Goal: Navigation & Orientation: Find specific page/section

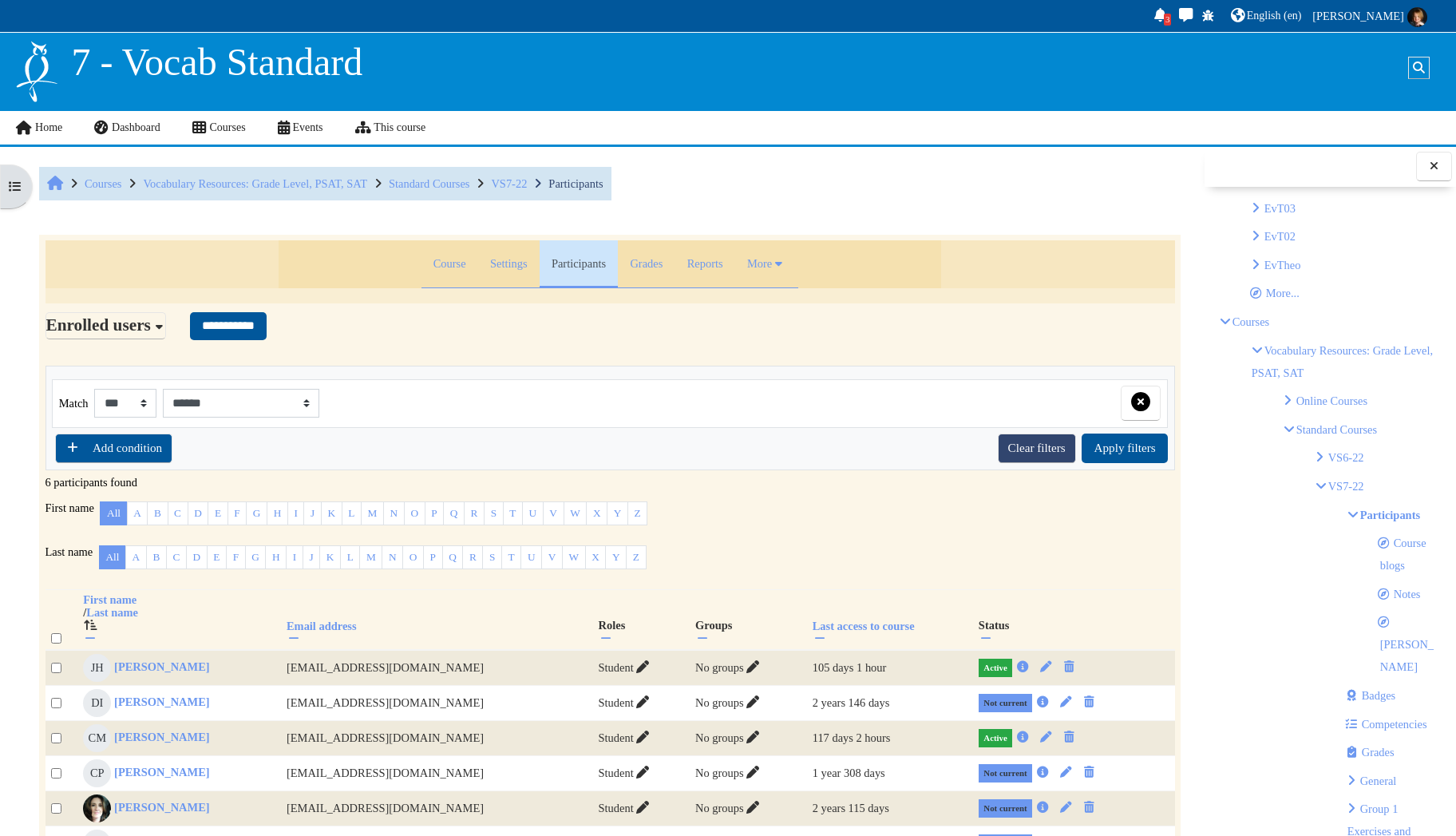
scroll to position [399, 0]
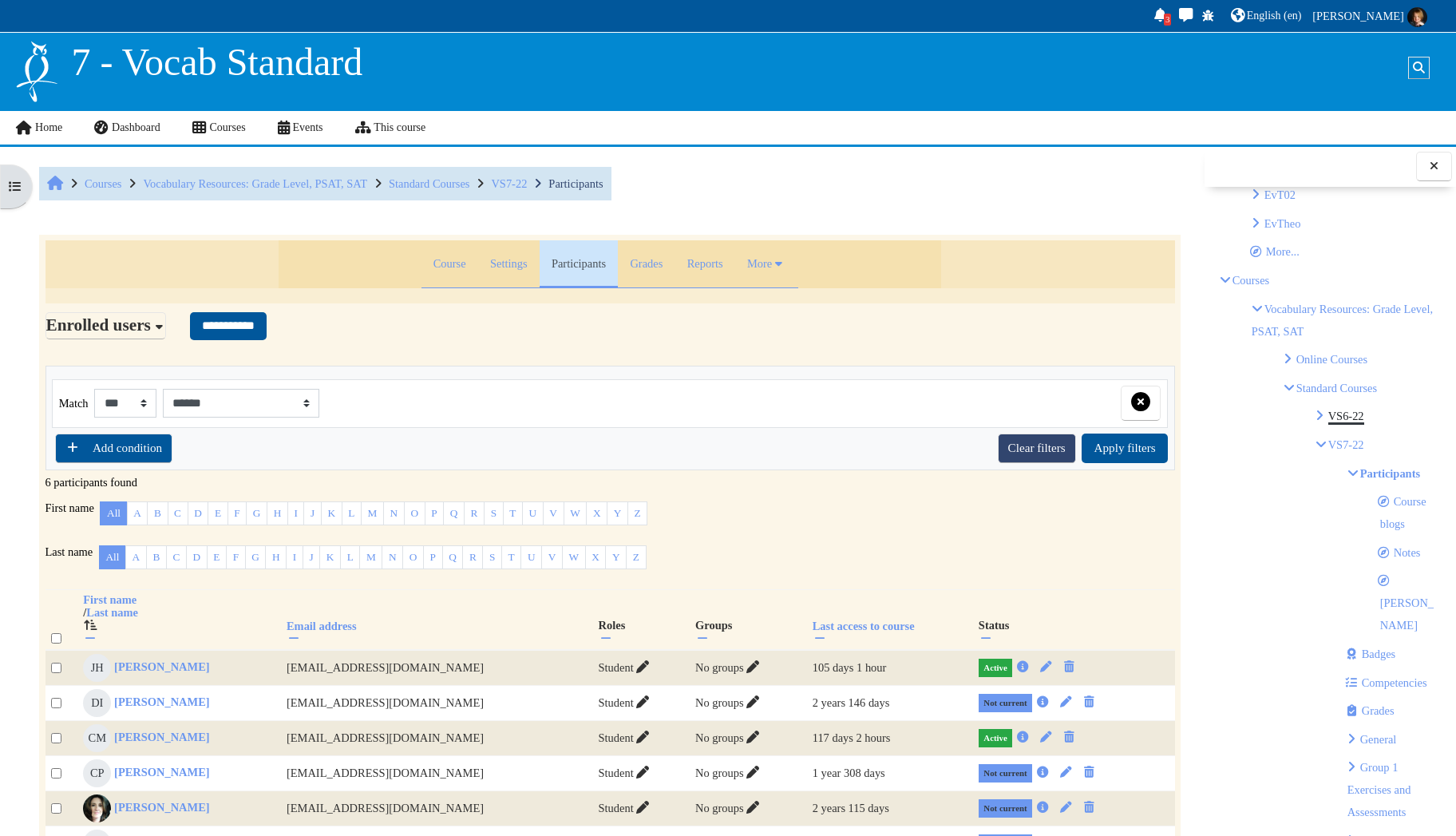
click at [1347, 409] on link "VS6-22" at bounding box center [1346, 416] width 36 height 13
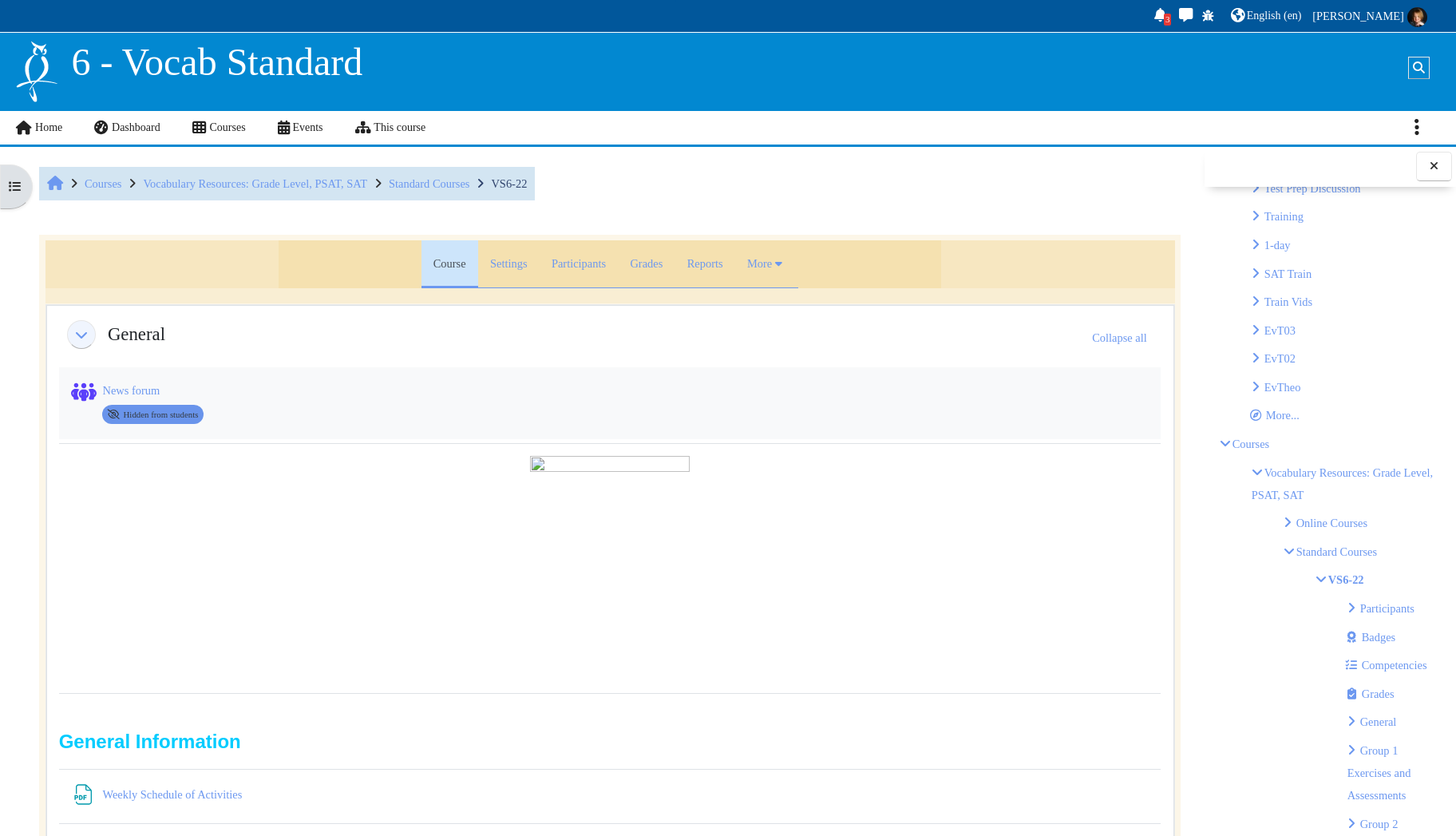
scroll to position [319, 0]
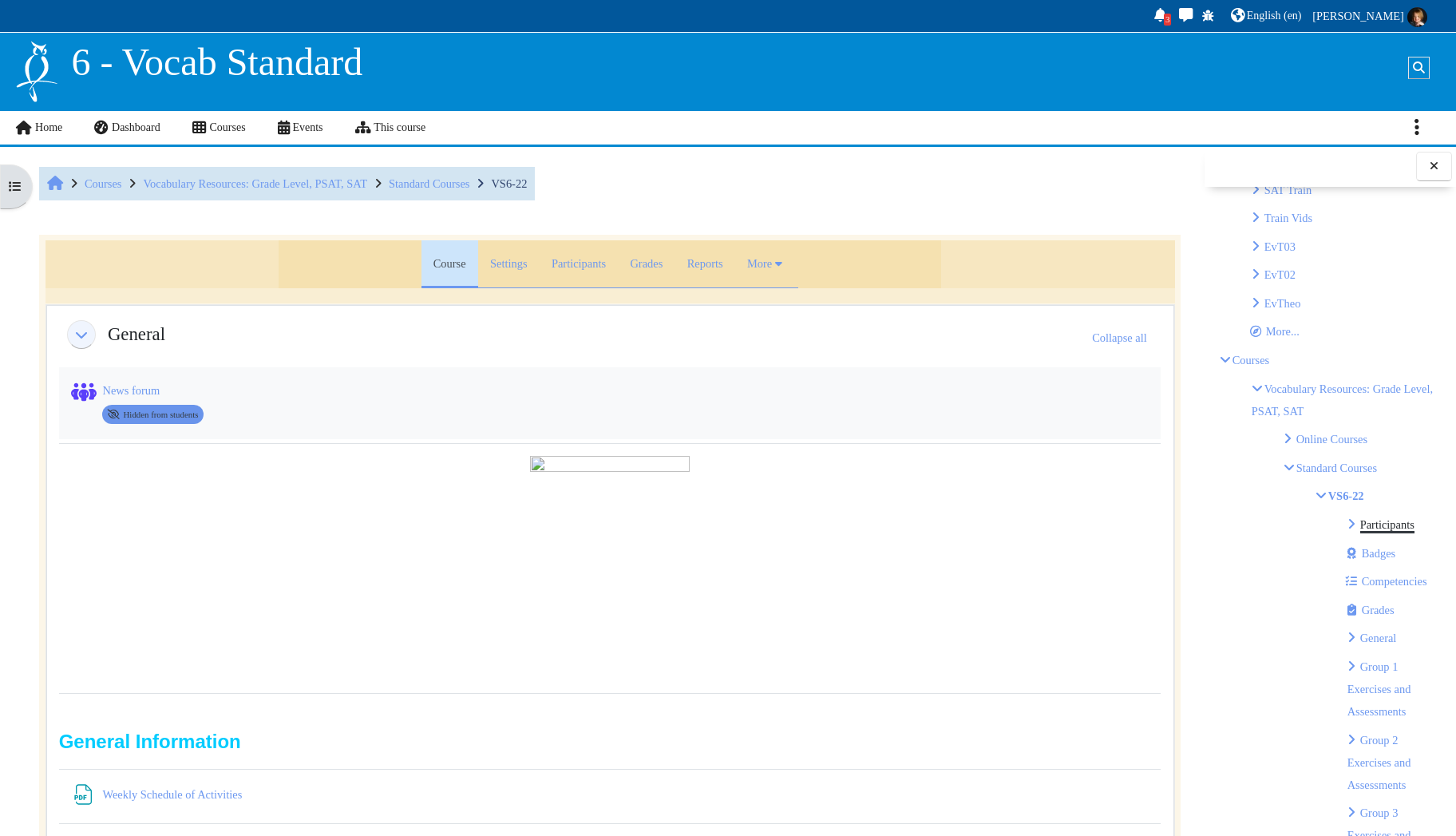
click at [1402, 519] on link "Participants" at bounding box center [1388, 524] width 54 height 13
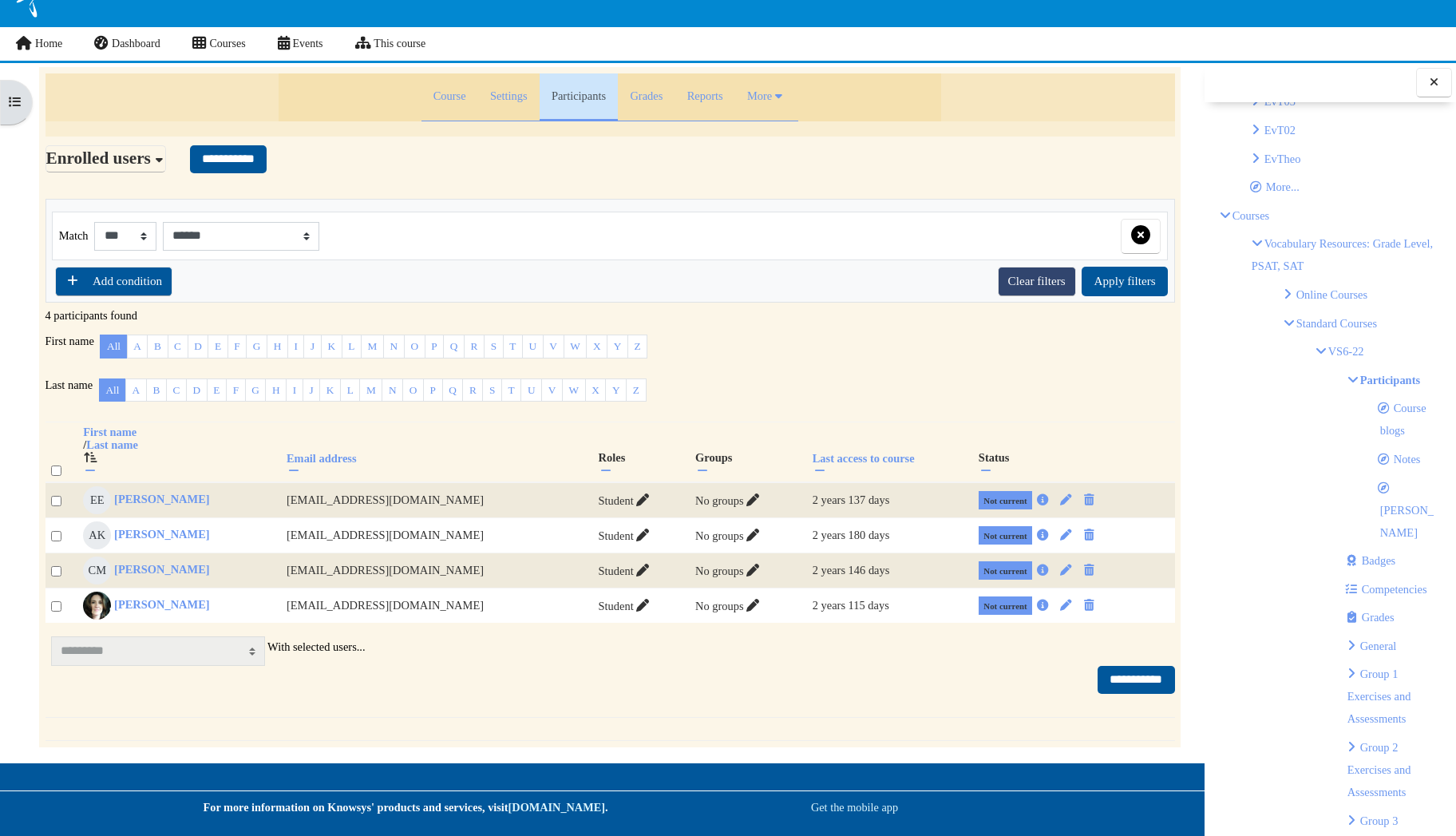
scroll to position [399, 0]
click at [1320, 325] on p "VS6-22" at bounding box center [1378, 332] width 126 height 23
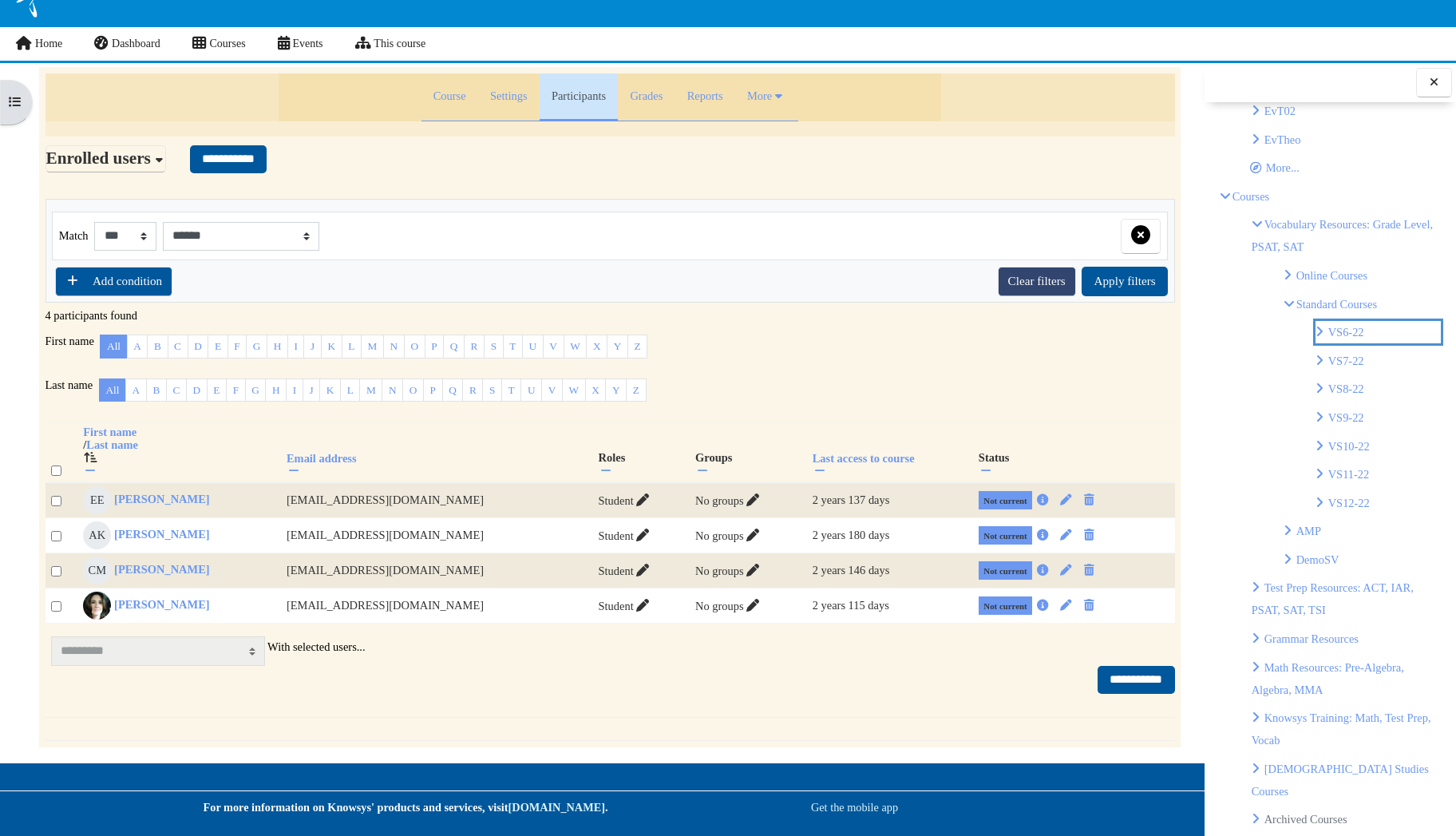
scroll to position [569, 0]
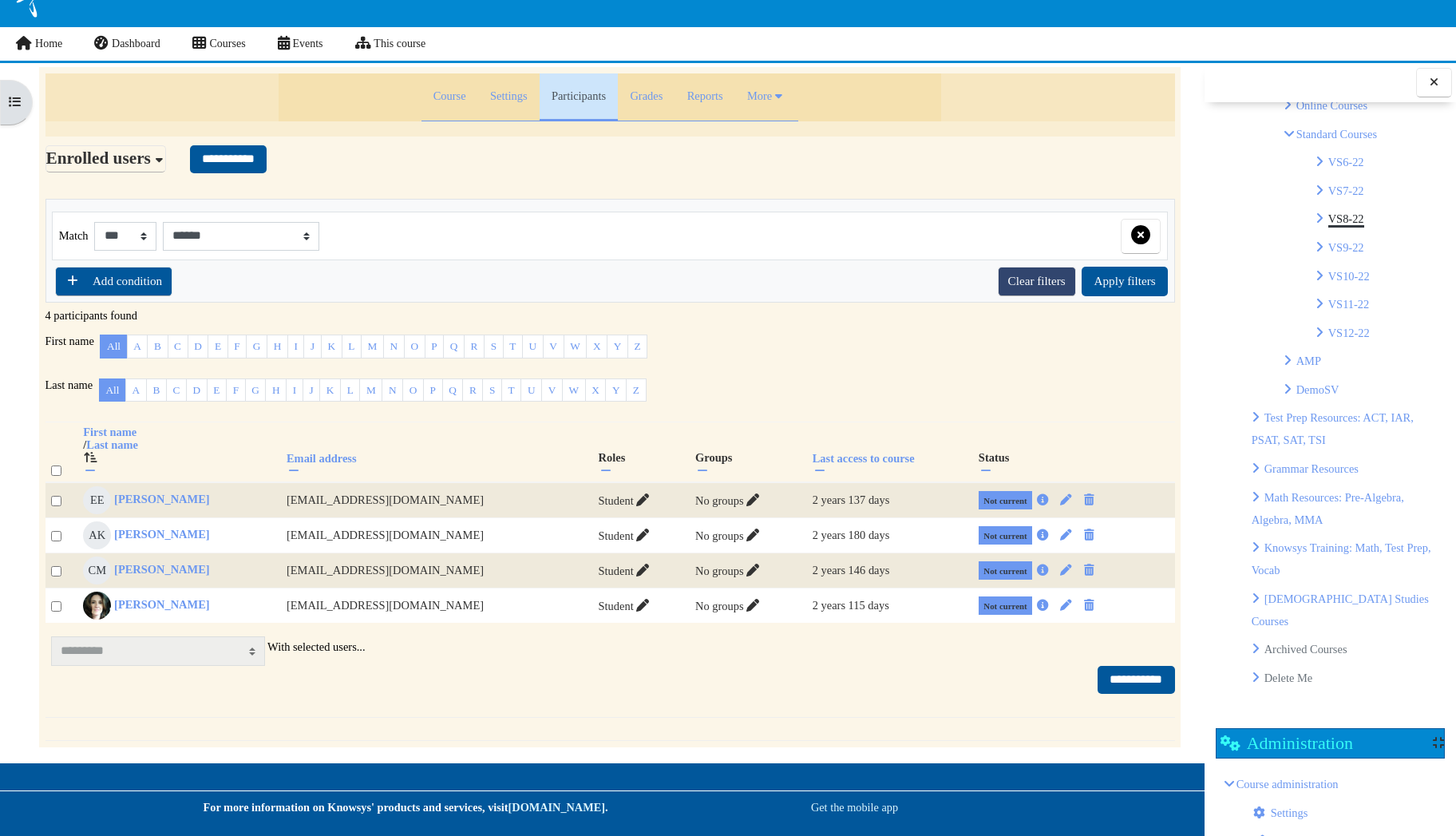
click at [1351, 223] on link "VS8-22" at bounding box center [1346, 218] width 36 height 13
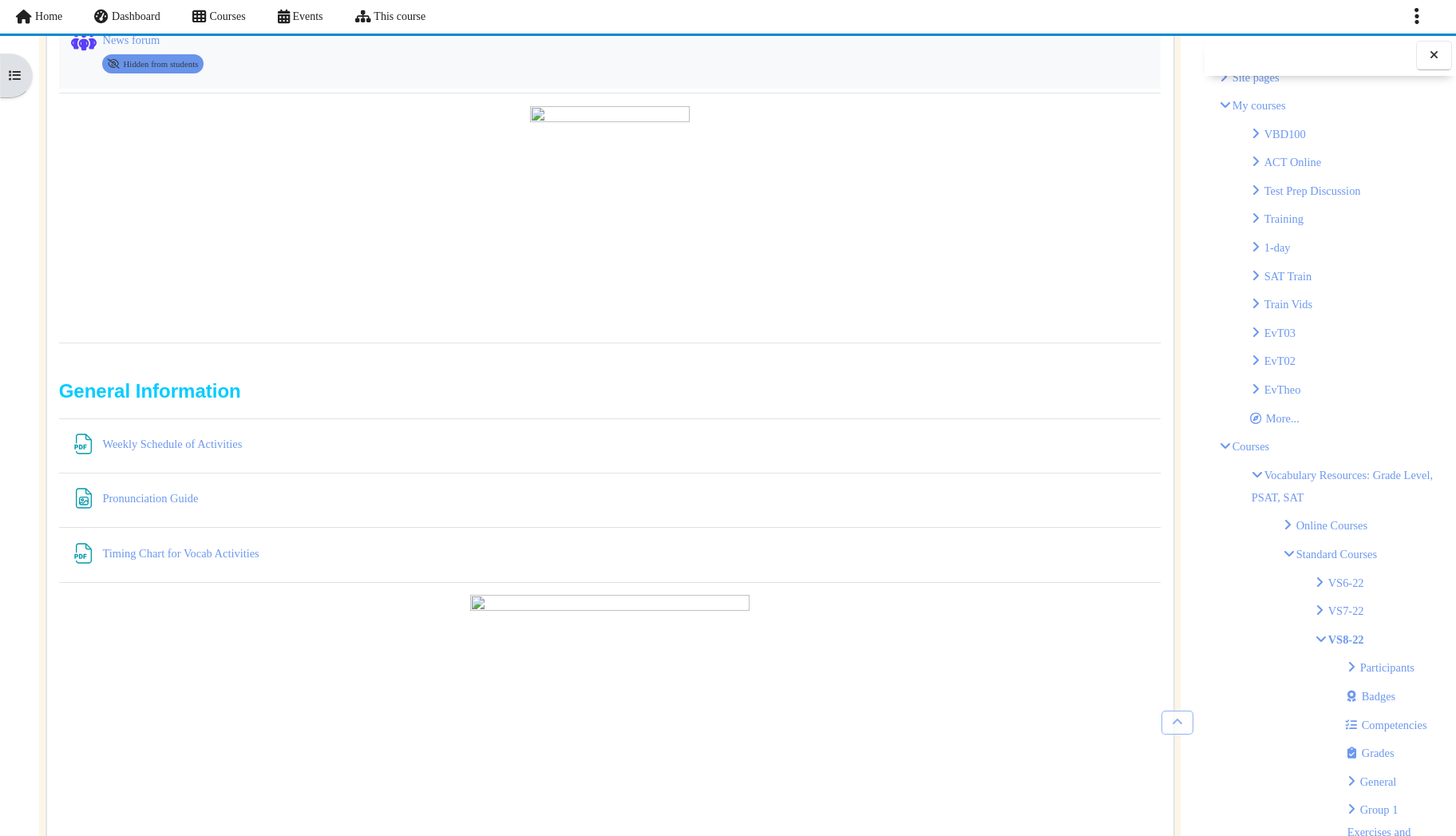
scroll to position [159, 0]
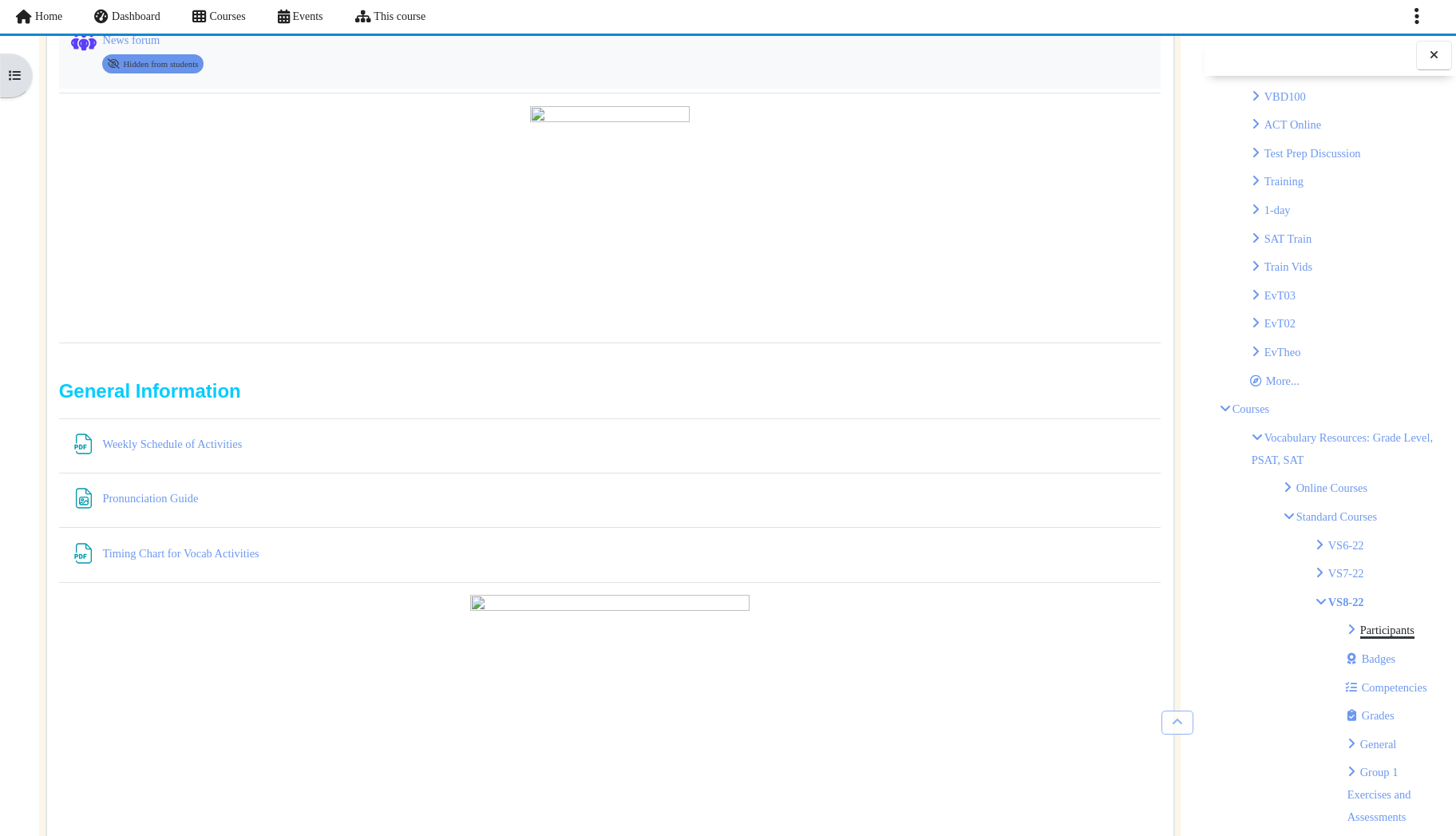
click at [1380, 629] on link "Participants" at bounding box center [1388, 629] width 54 height 13
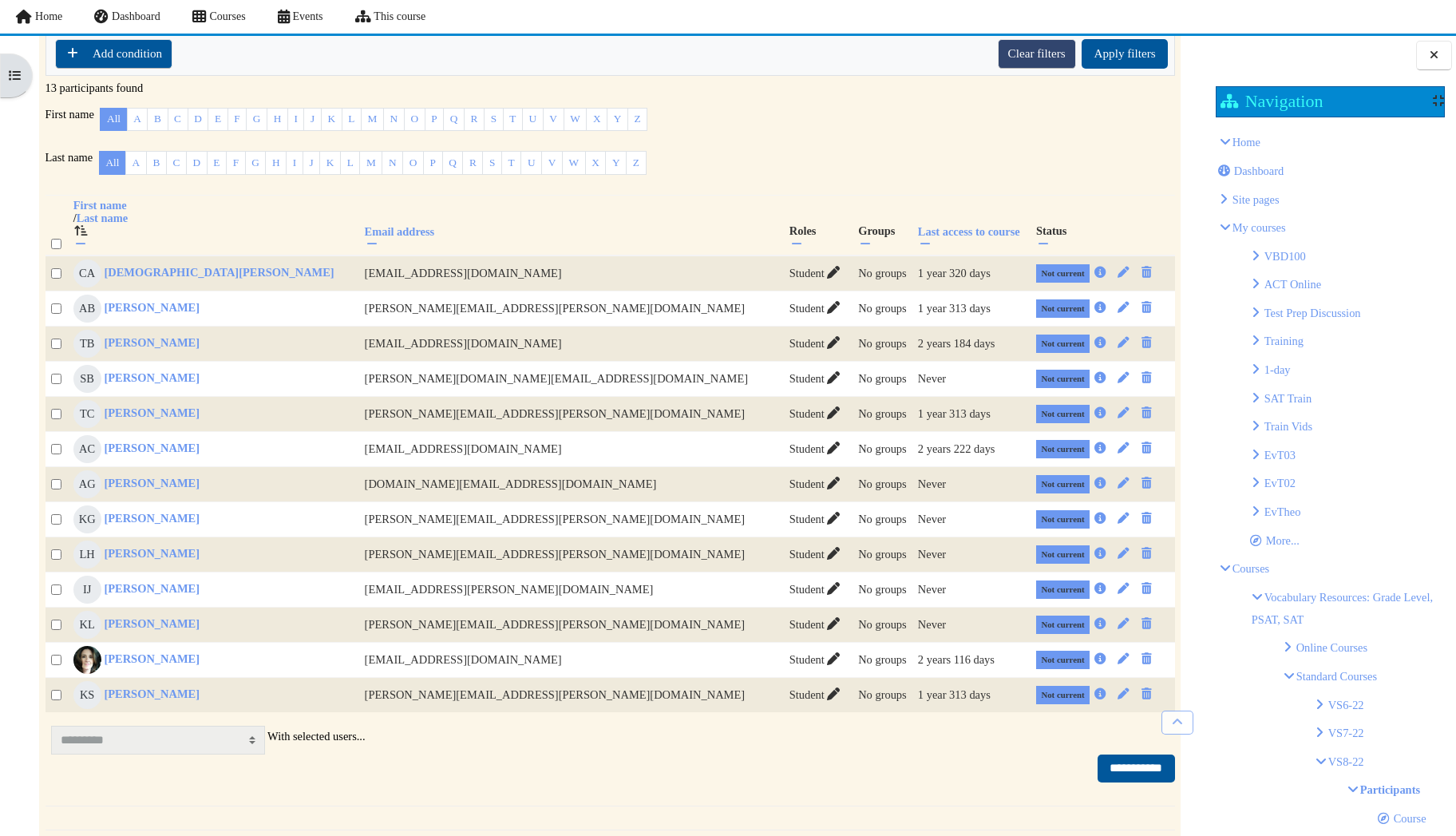
scroll to position [319, 0]
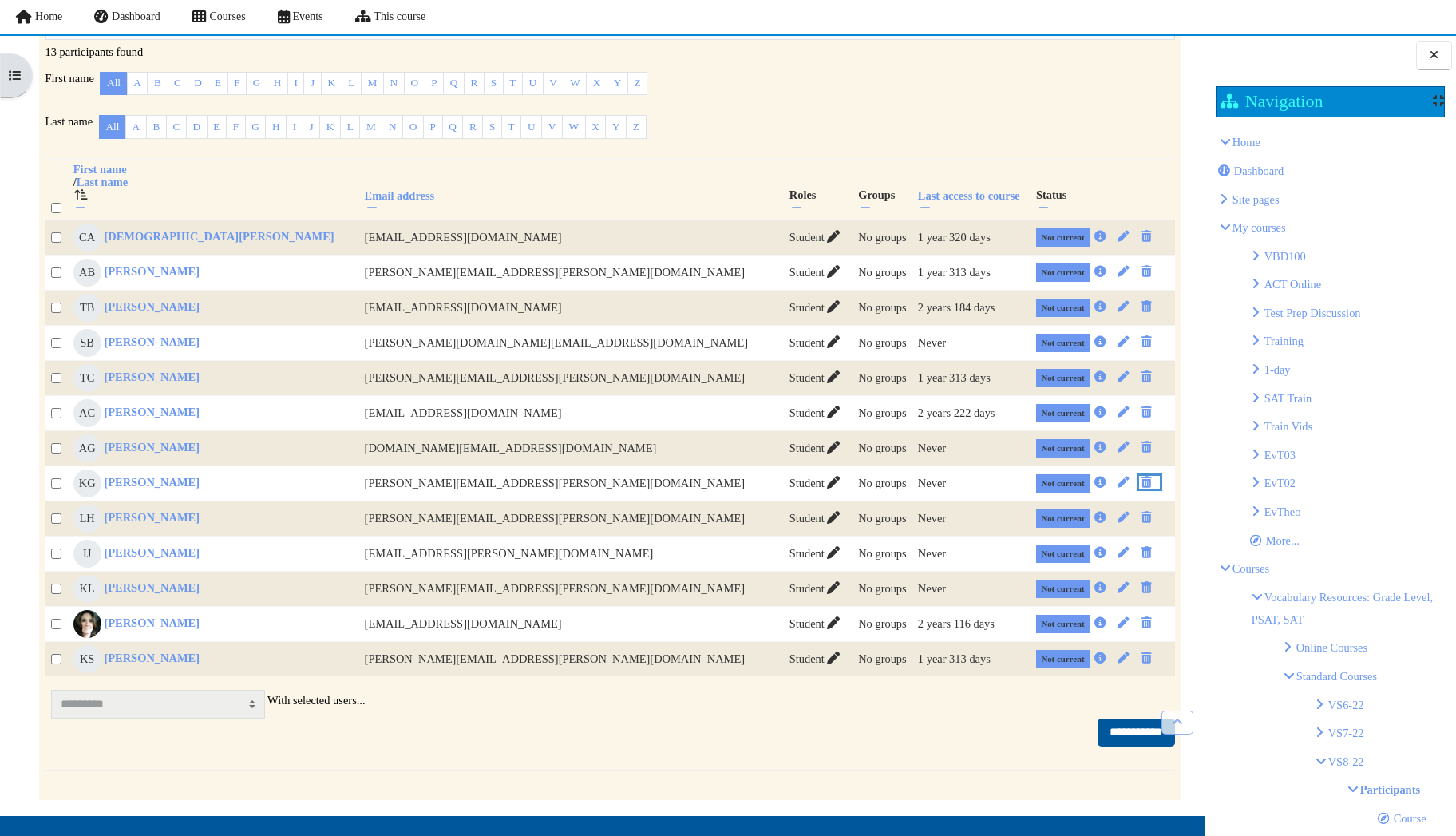
click at [1140, 486] on icon "Unenrol" at bounding box center [1147, 482] width 14 height 11
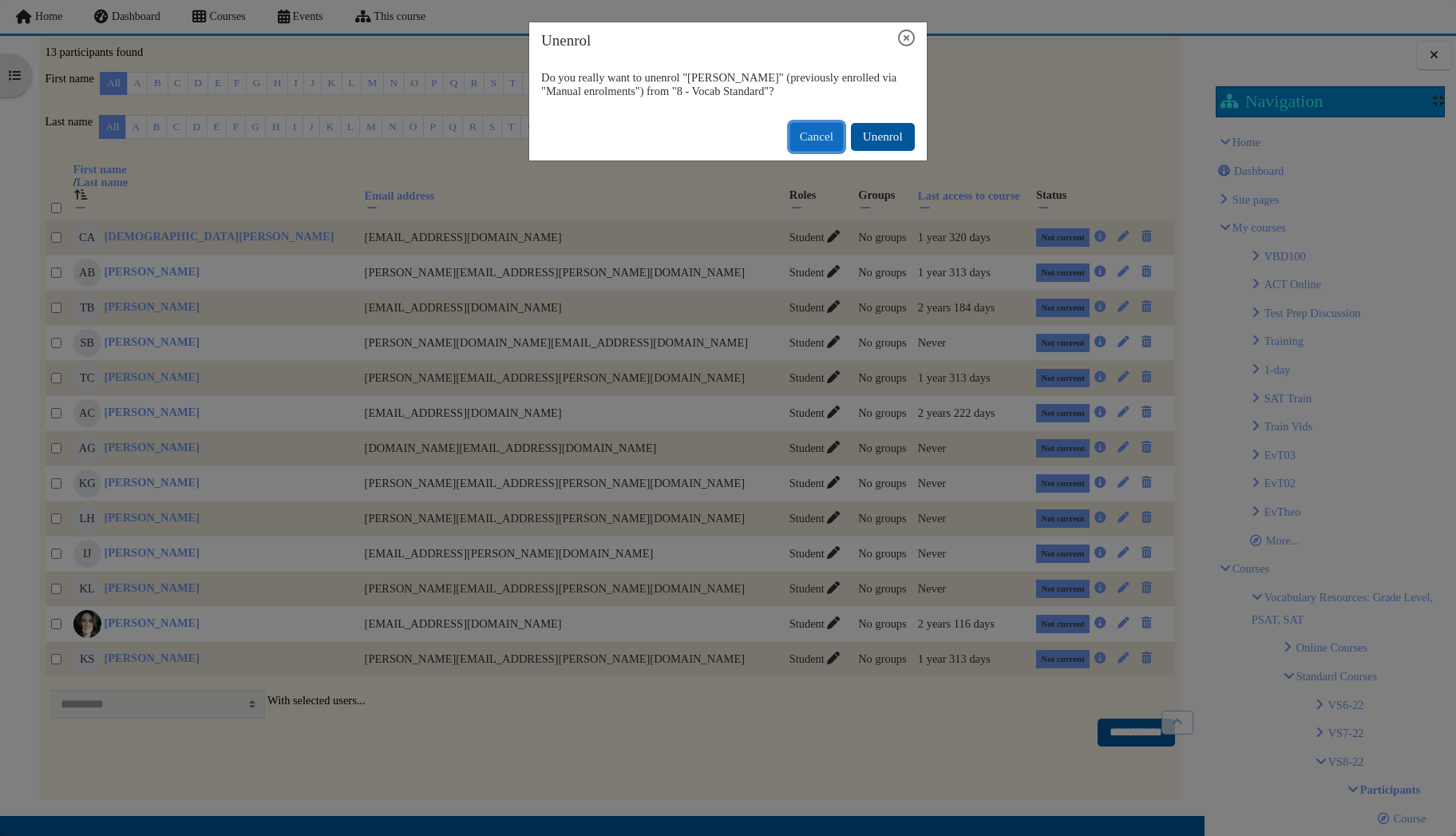
click at [810, 151] on button "Cancel" at bounding box center [817, 137] width 54 height 30
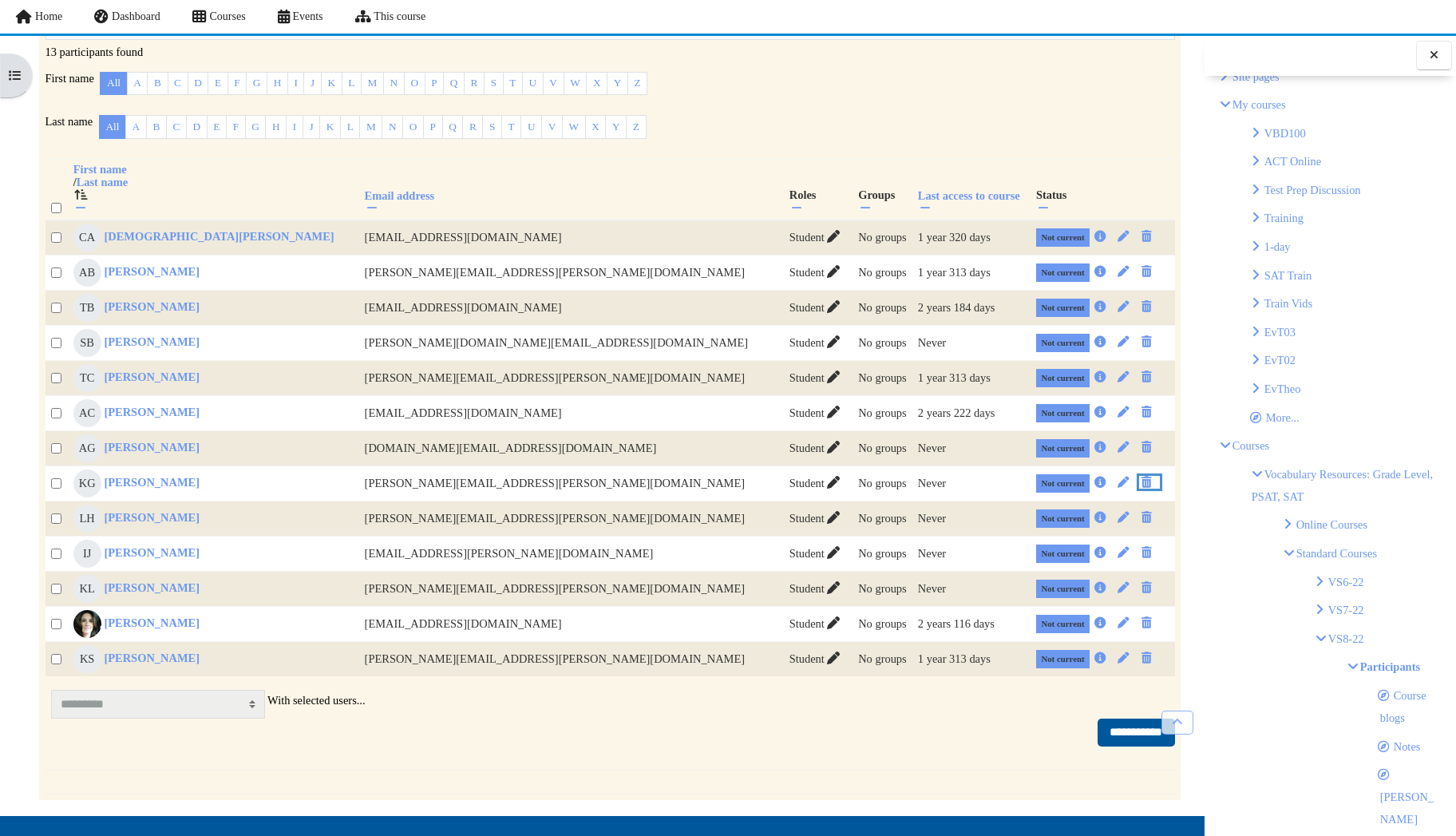
scroll to position [159, 0]
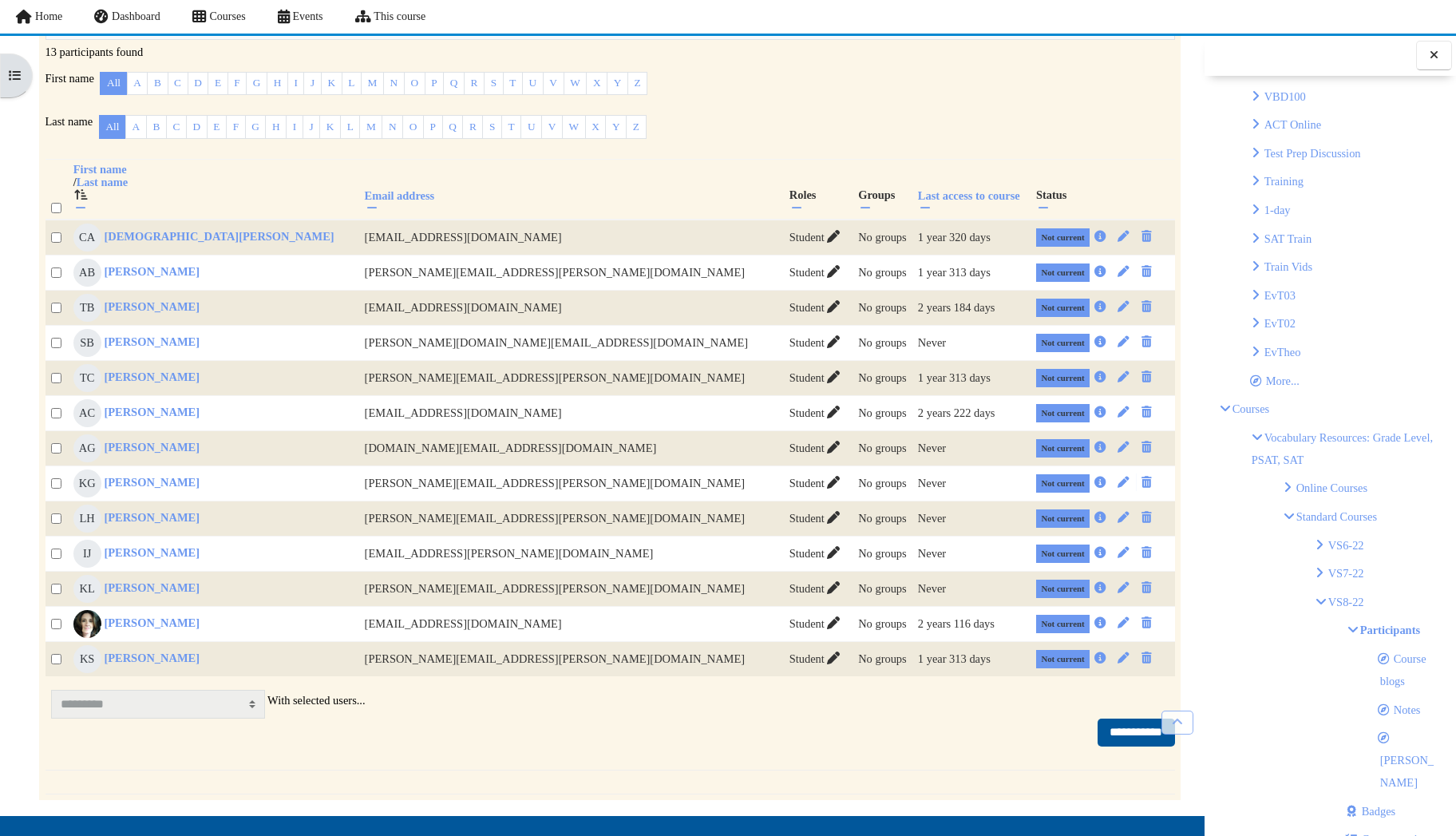
click at [1325, 600] on p "VS8-22" at bounding box center [1378, 601] width 126 height 23
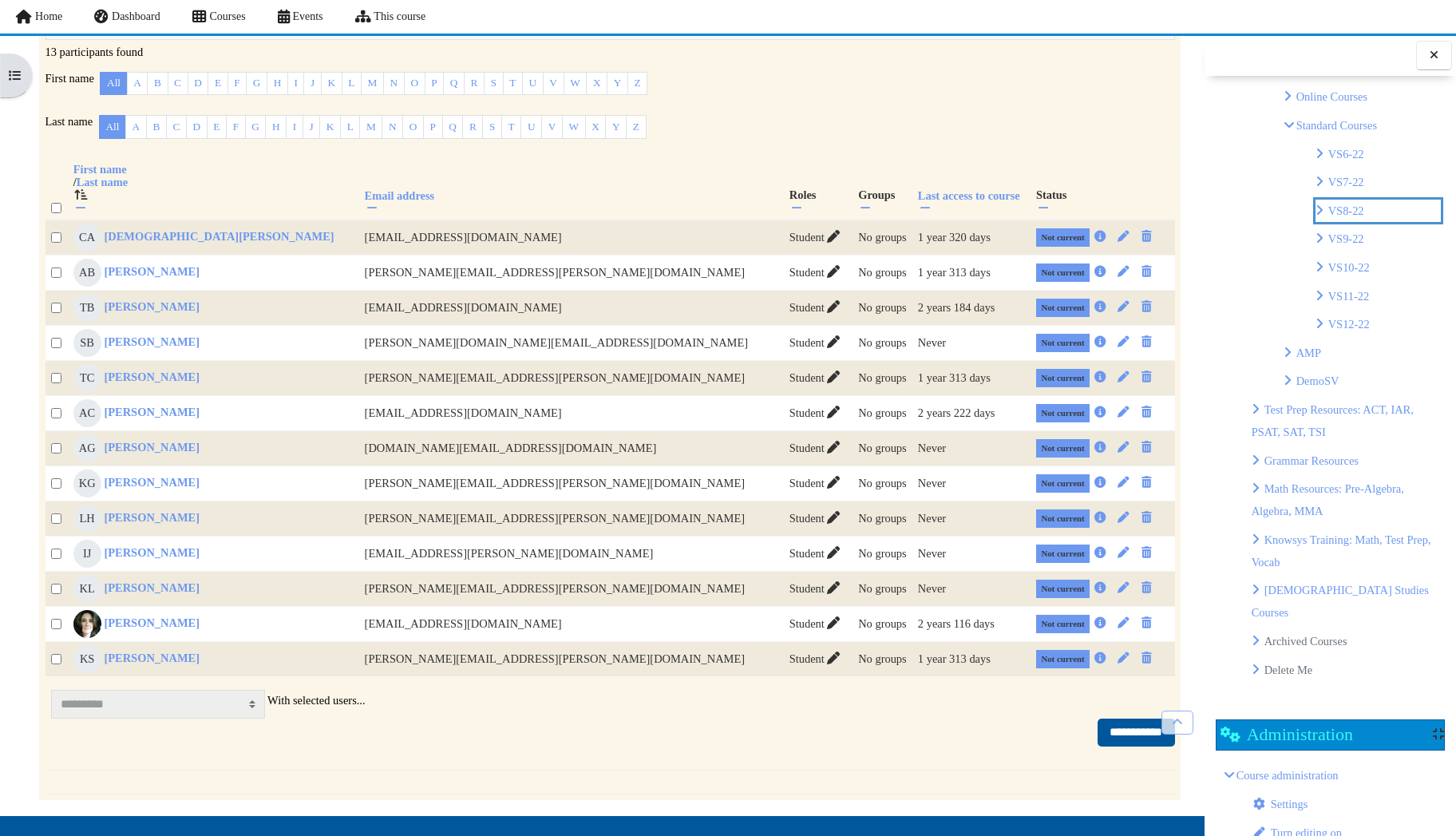
scroll to position [546, 0]
click at [1358, 238] on link "VS9-22" at bounding box center [1346, 244] width 36 height 13
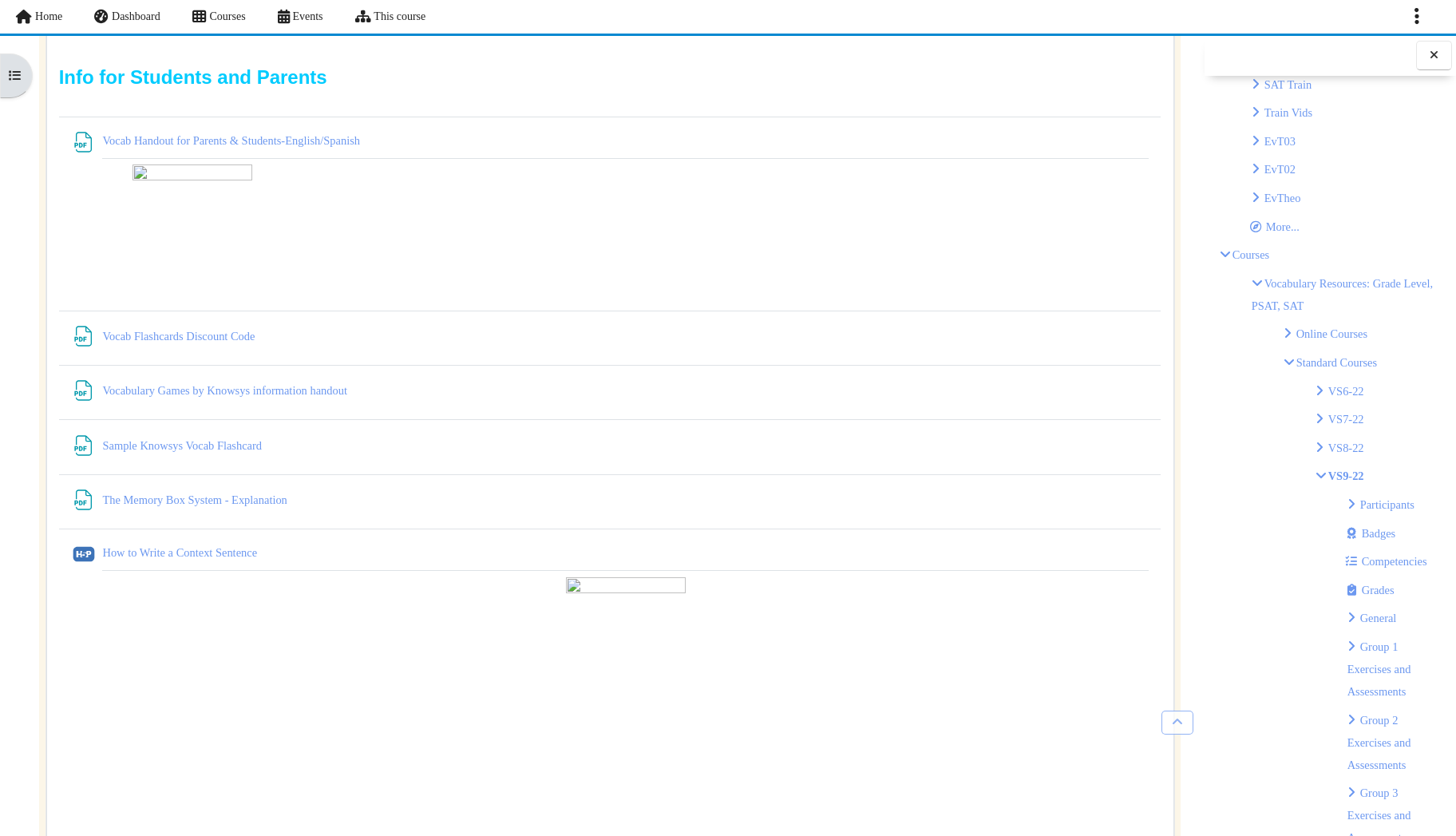
scroll to position [319, 0]
click at [1379, 493] on link "Participants" at bounding box center [1388, 499] width 54 height 13
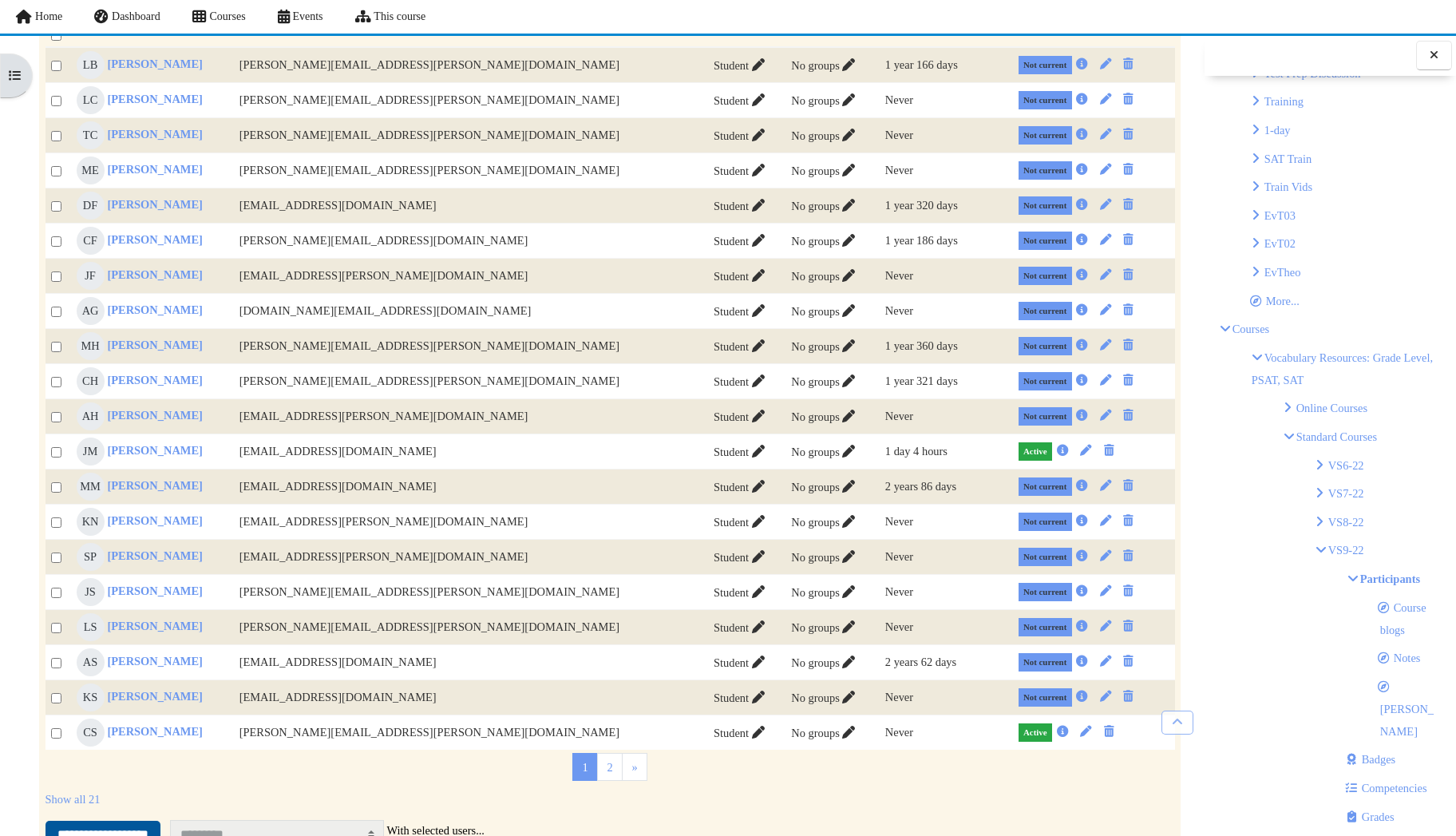
scroll to position [559, 0]
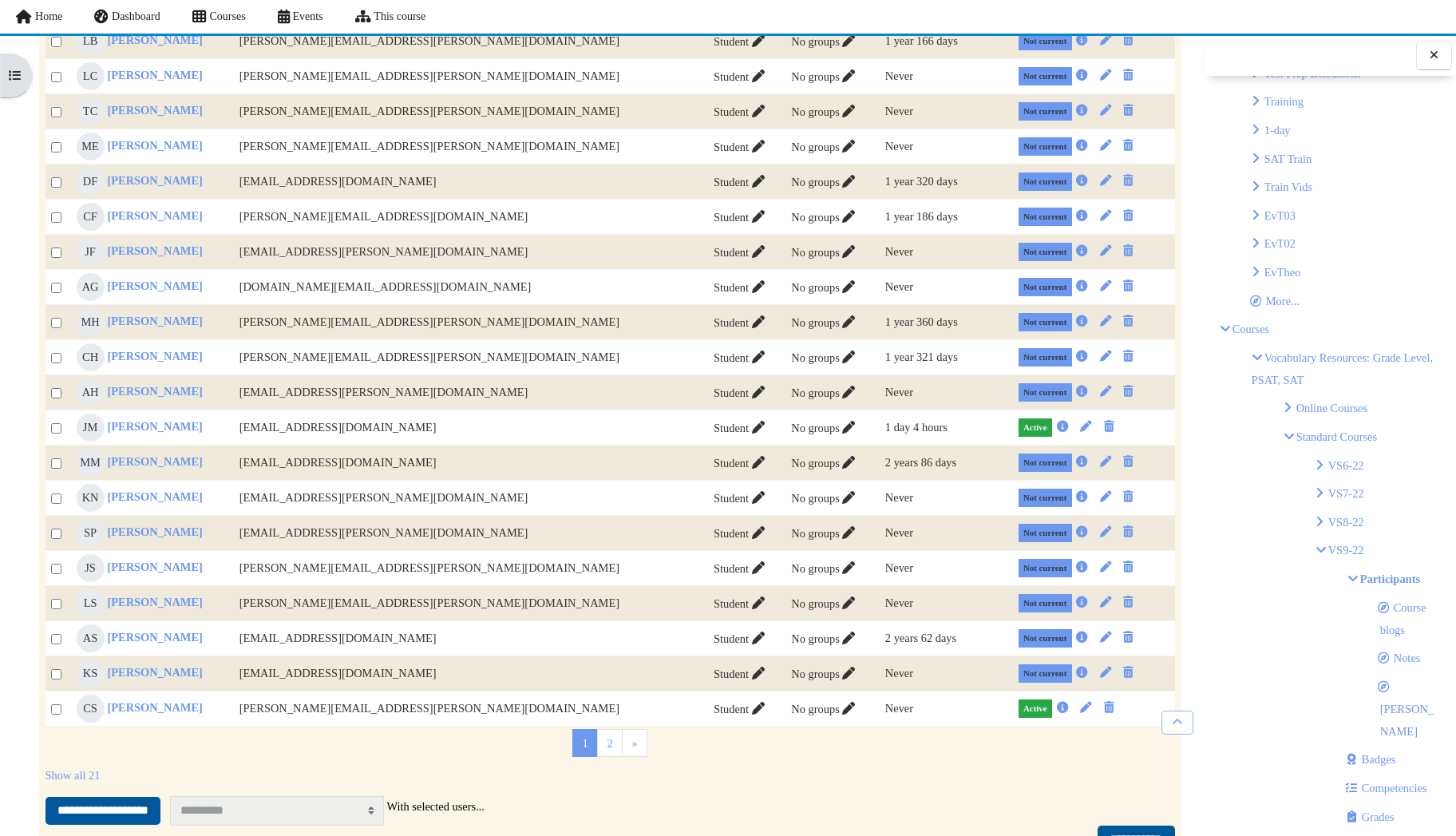
click at [1319, 542] on p "VS9-22" at bounding box center [1378, 550] width 126 height 23
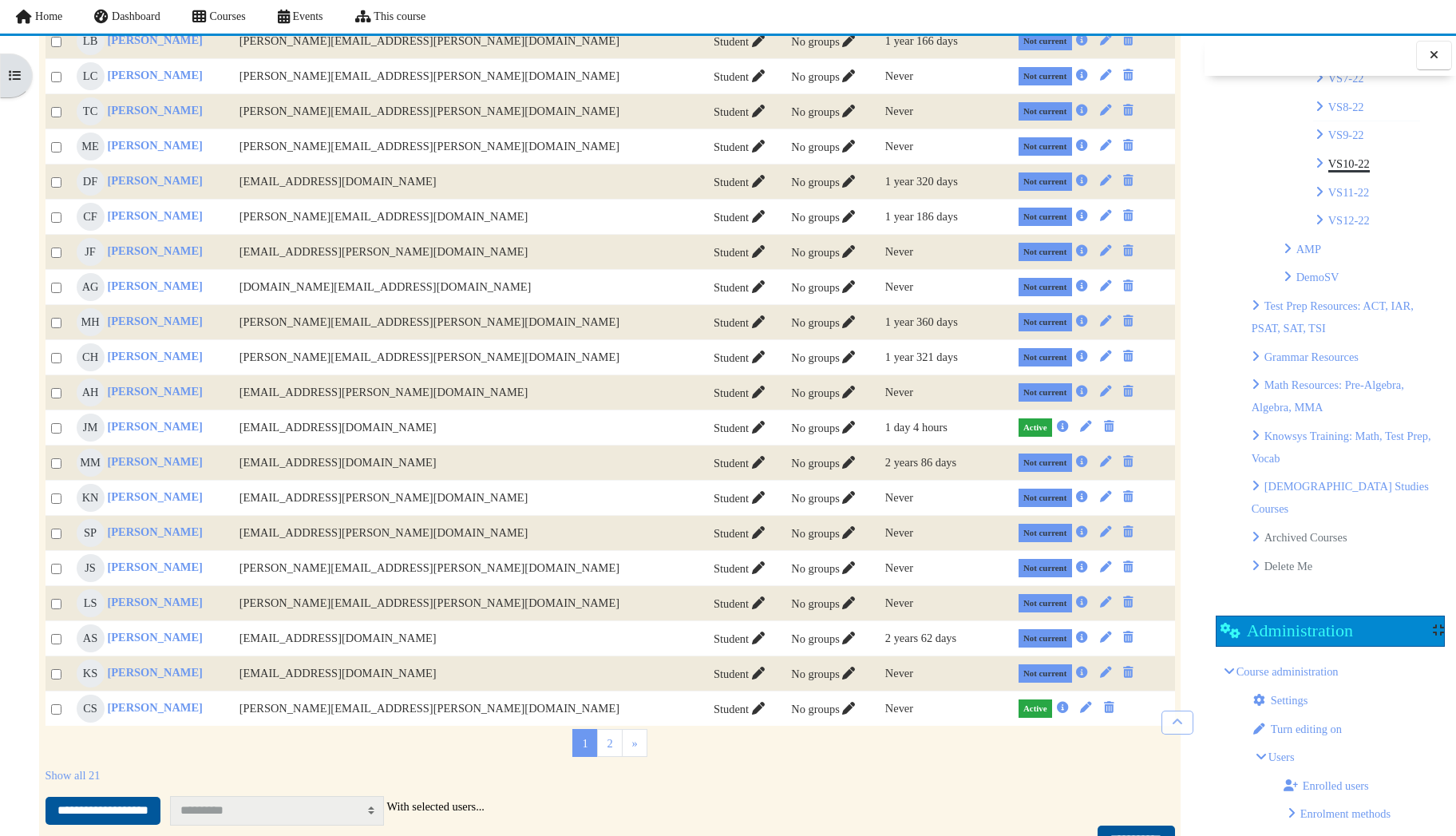
click at [1355, 165] on link "VS10-22" at bounding box center [1349, 164] width 42 height 13
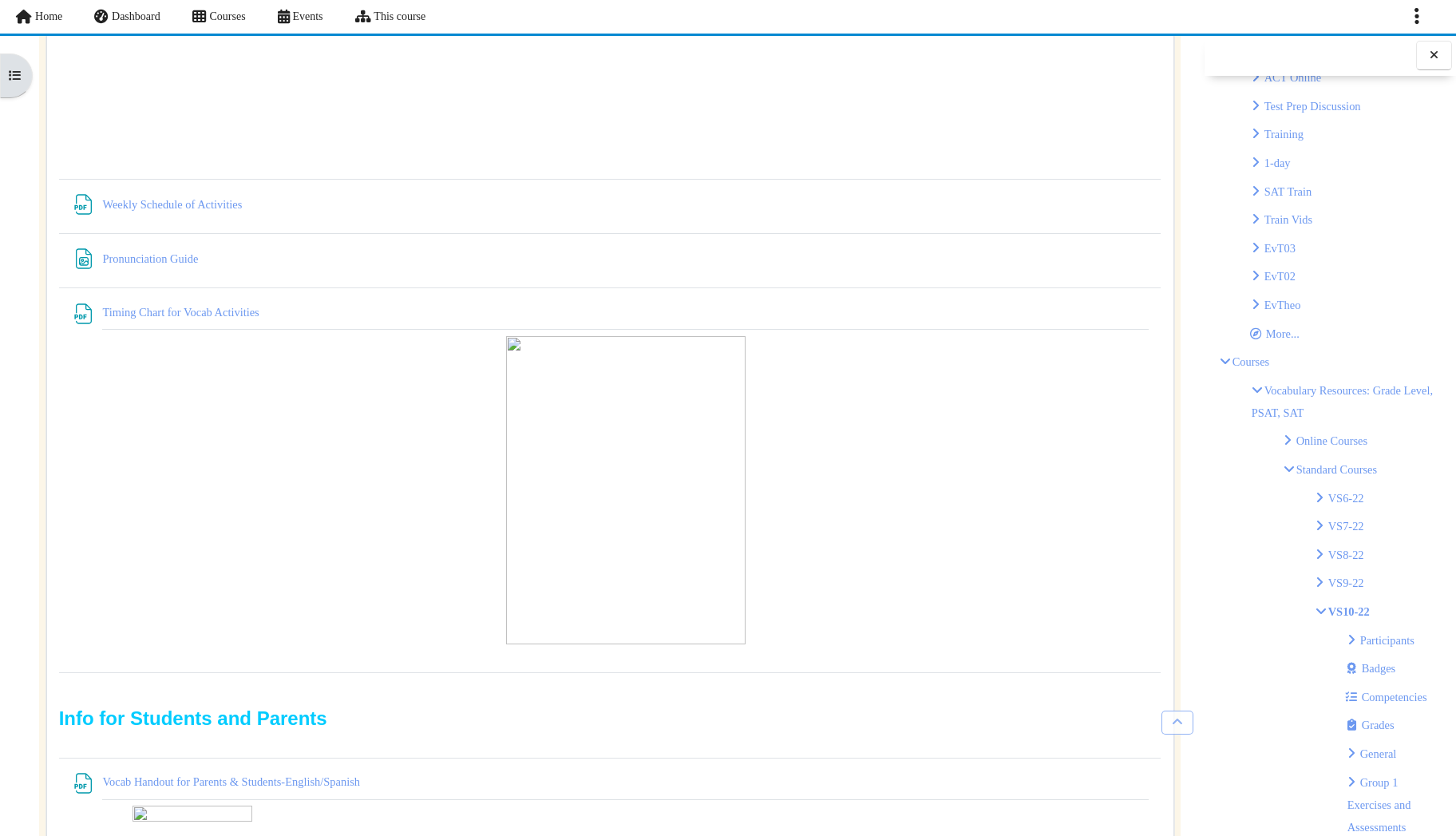
scroll to position [239, 0]
click at [1387, 610] on link "Participants" at bounding box center [1388, 608] width 54 height 13
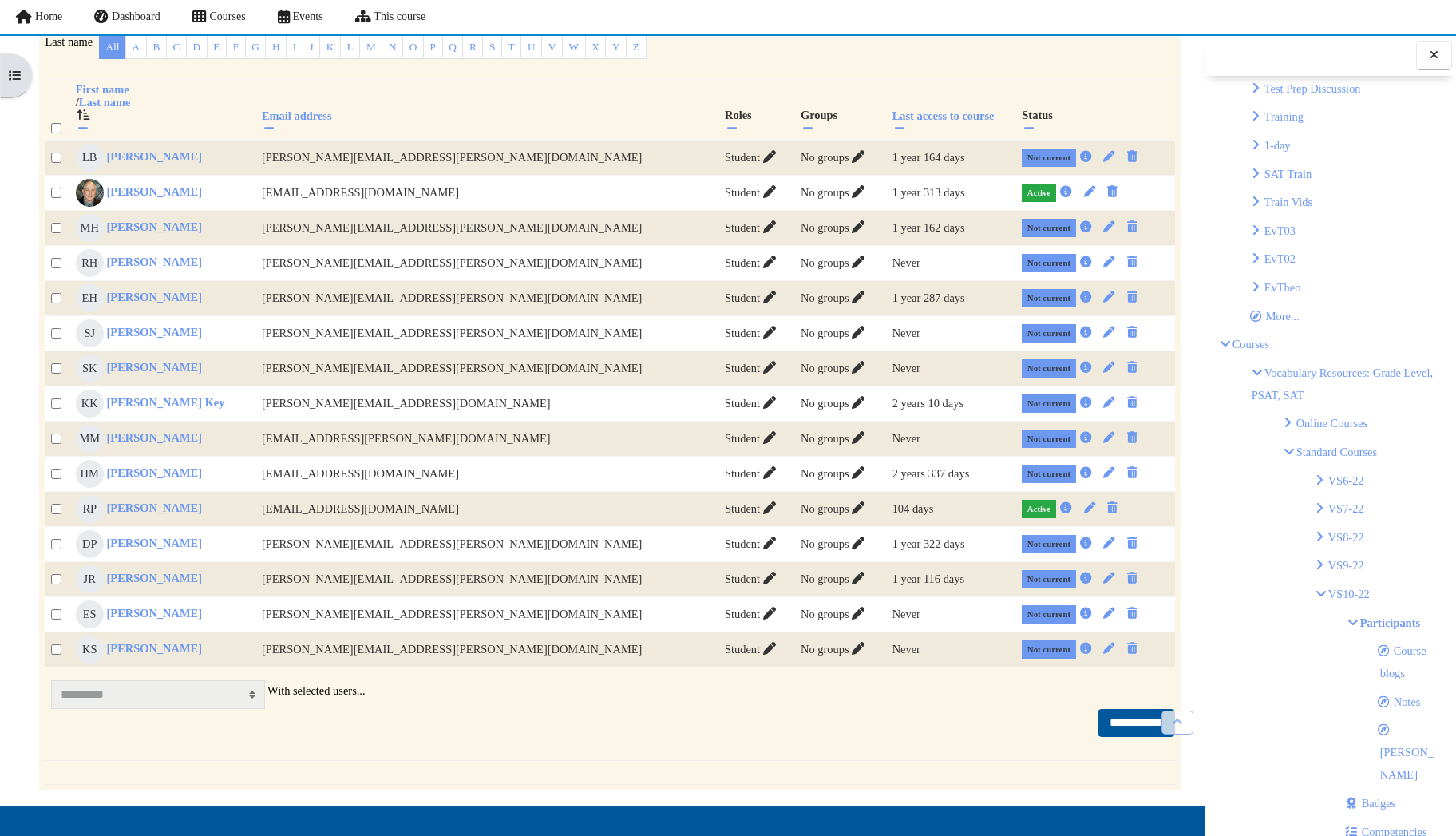
scroll to position [239, 0]
click at [1352, 604] on p "Participants" at bounding box center [1395, 607] width 94 height 23
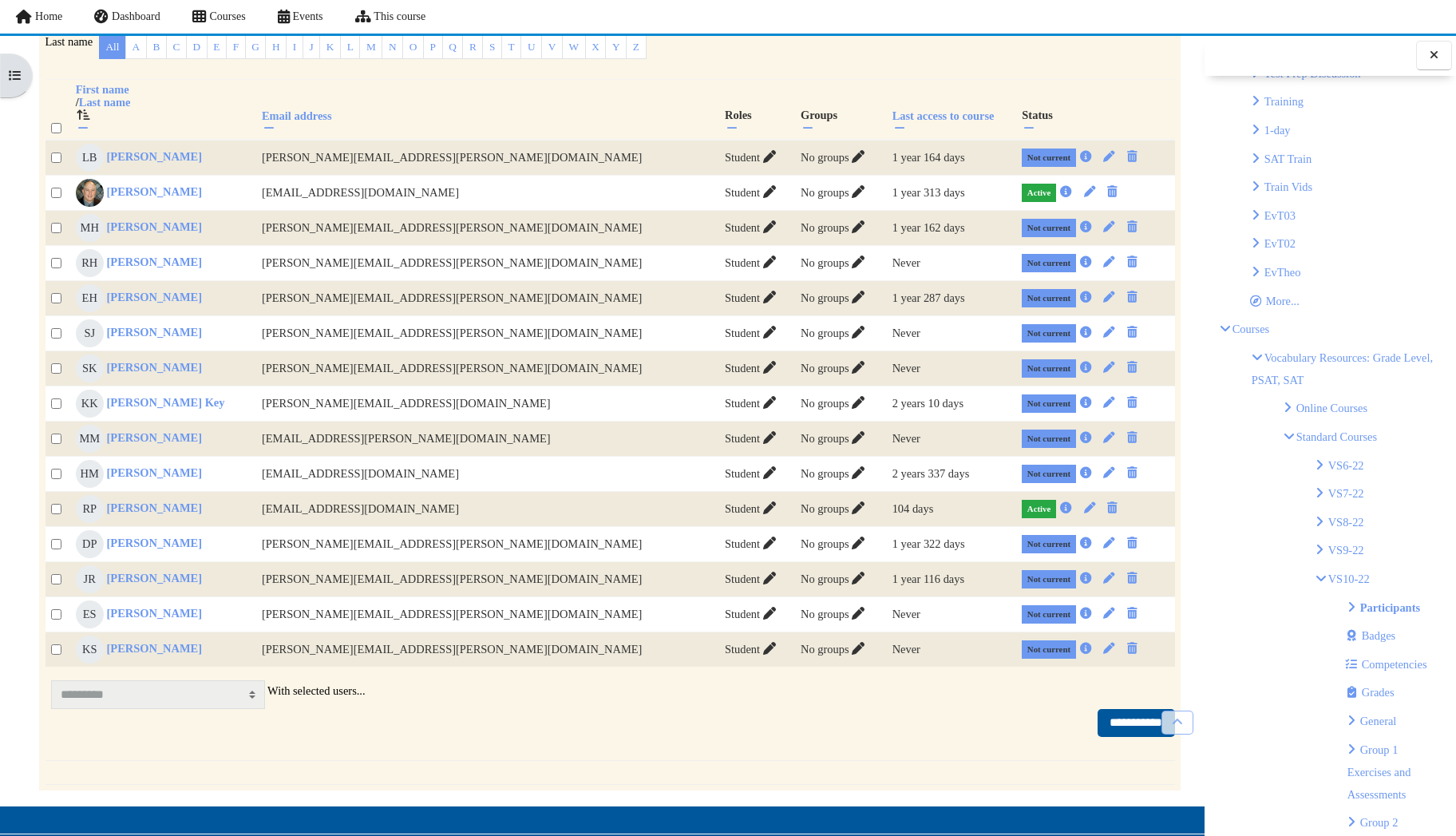
click at [1321, 574] on p "VS10-22" at bounding box center [1378, 579] width 126 height 23
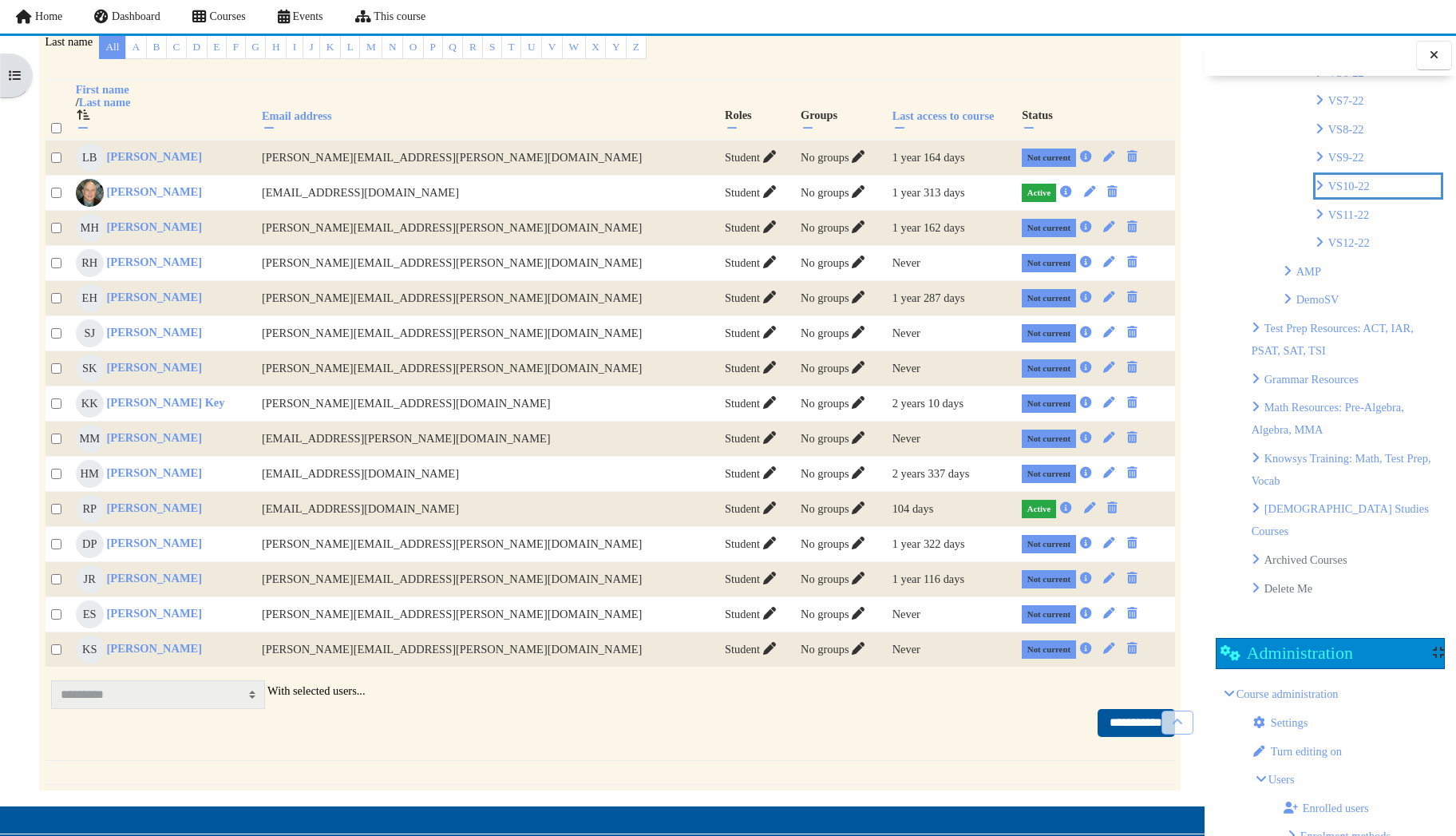
scroll to position [602, 0]
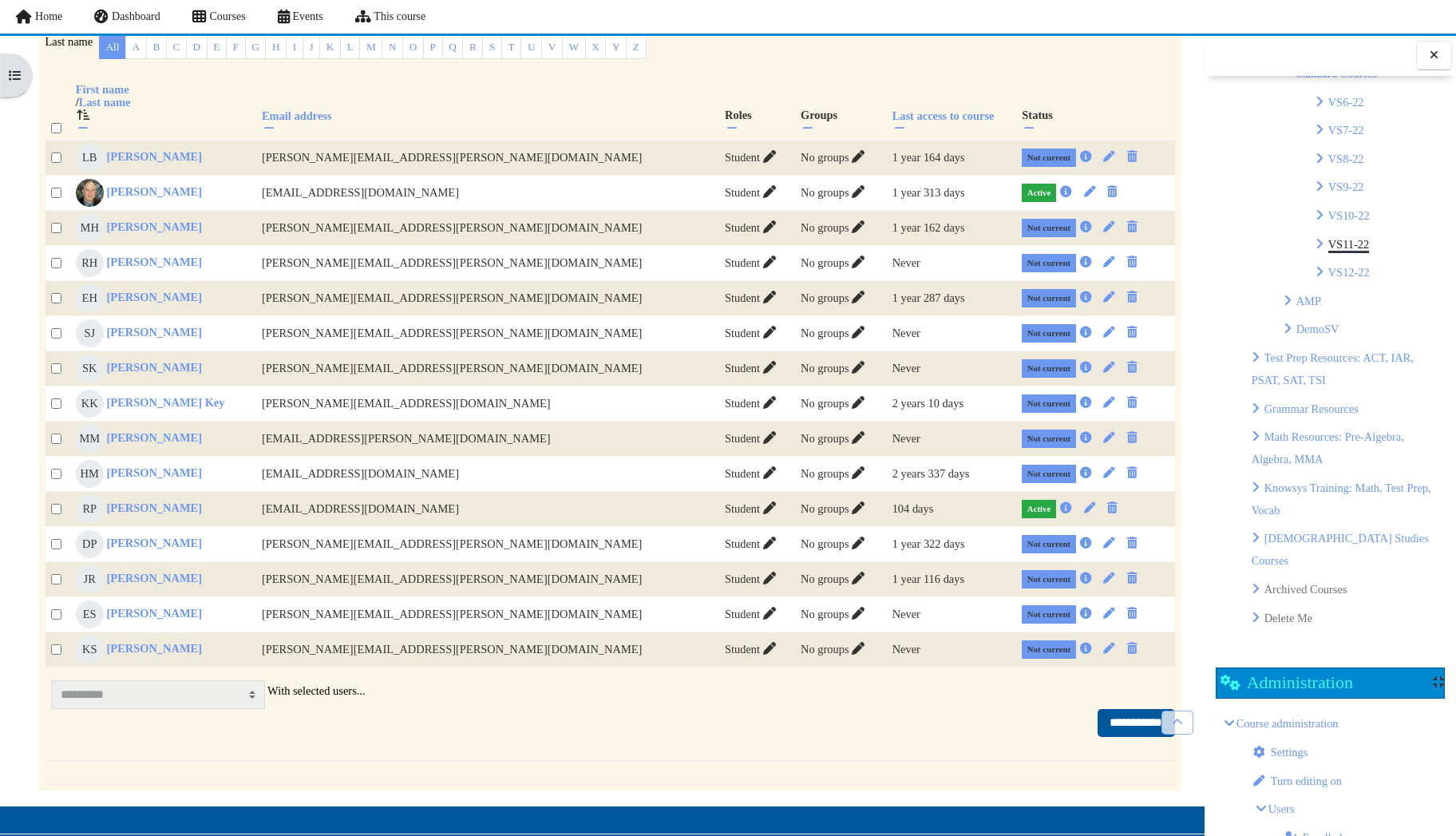
click at [1353, 241] on link "VS11-22" at bounding box center [1349, 245] width 42 height 13
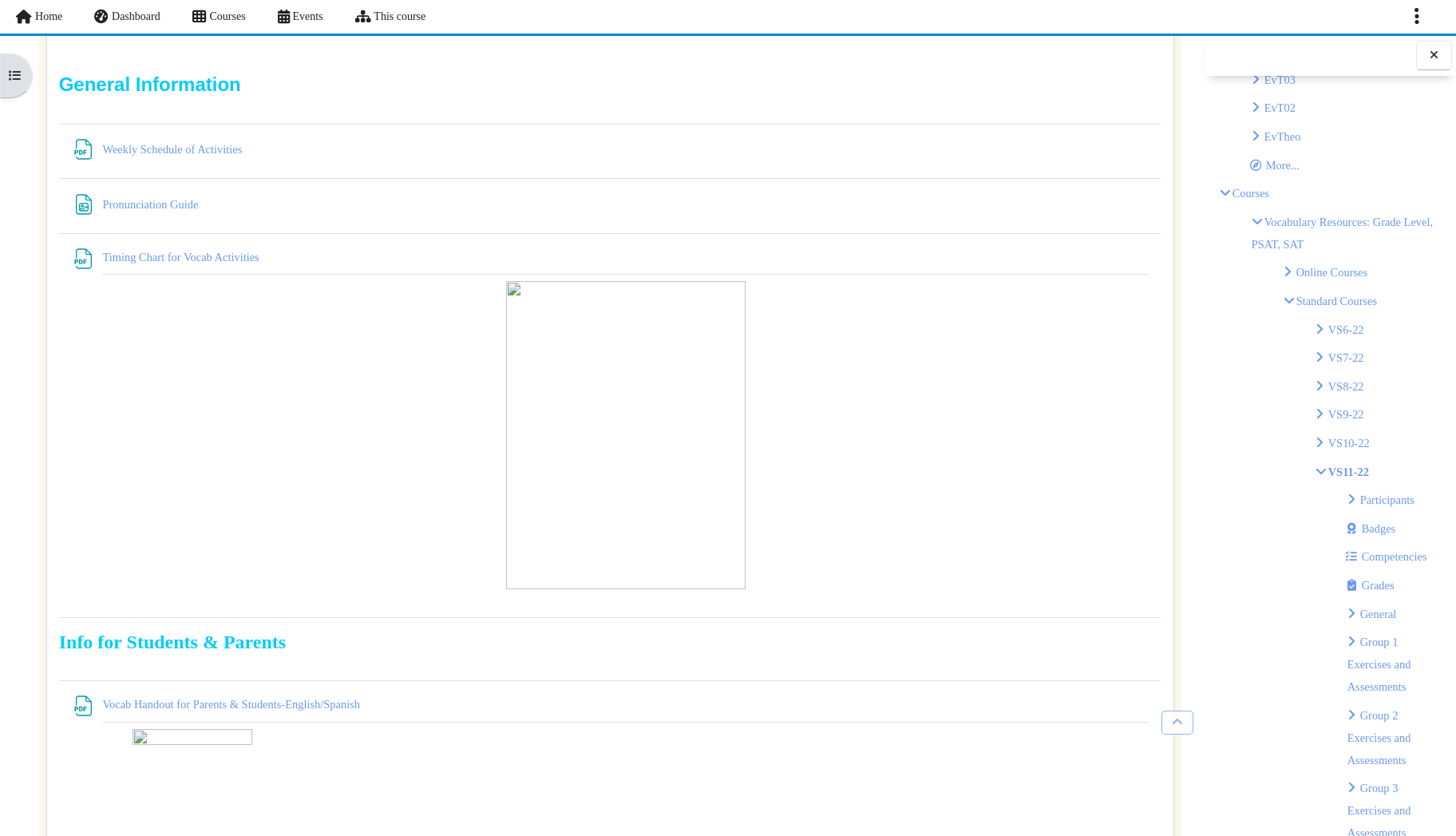
scroll to position [399, 0]
click at [1405, 471] on link "Participants" at bounding box center [1388, 476] width 54 height 13
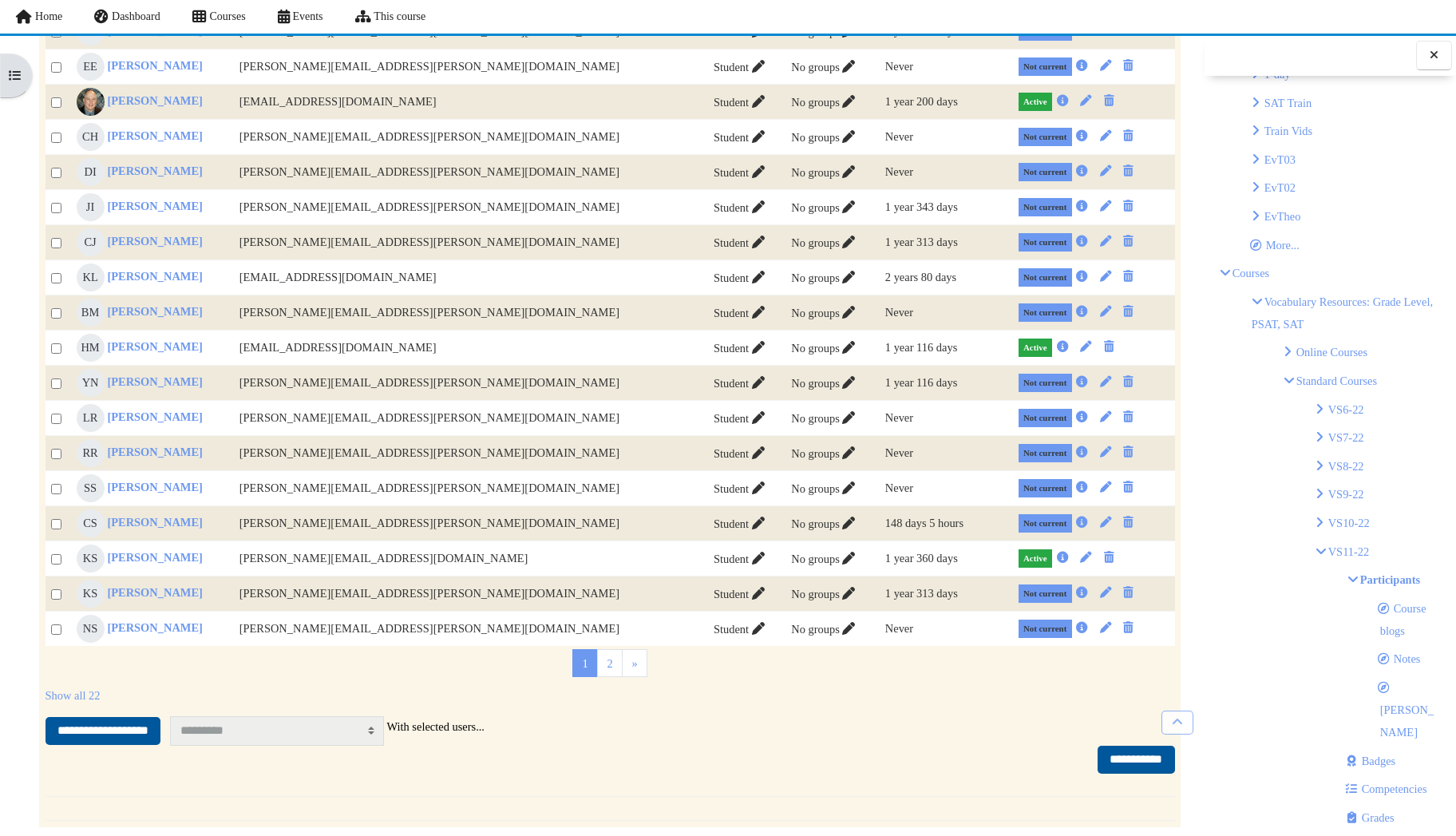
scroll to position [319, 0]
click at [1318, 527] on p "VS11-22" at bounding box center [1378, 527] width 126 height 23
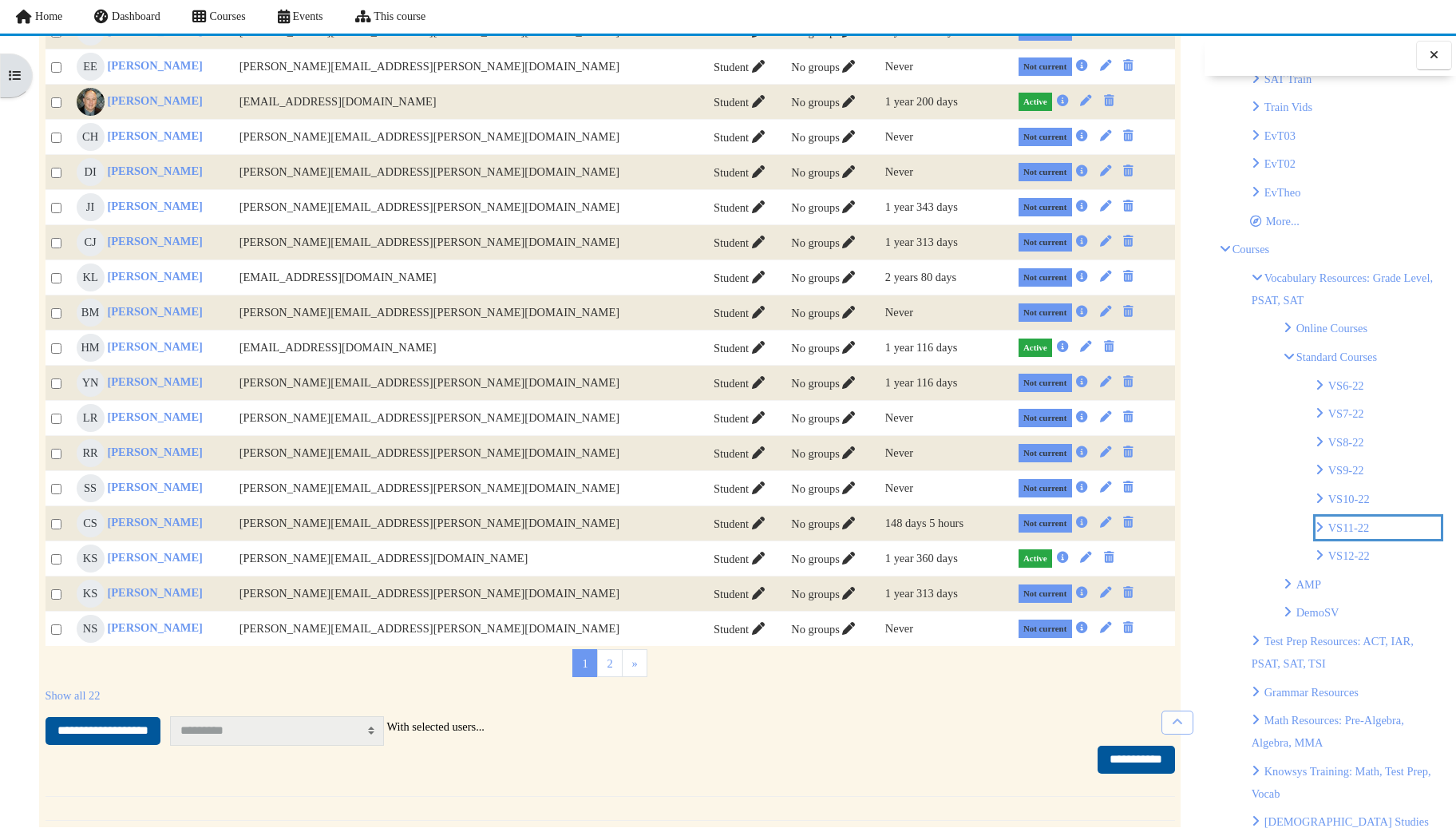
scroll to position [711, 0]
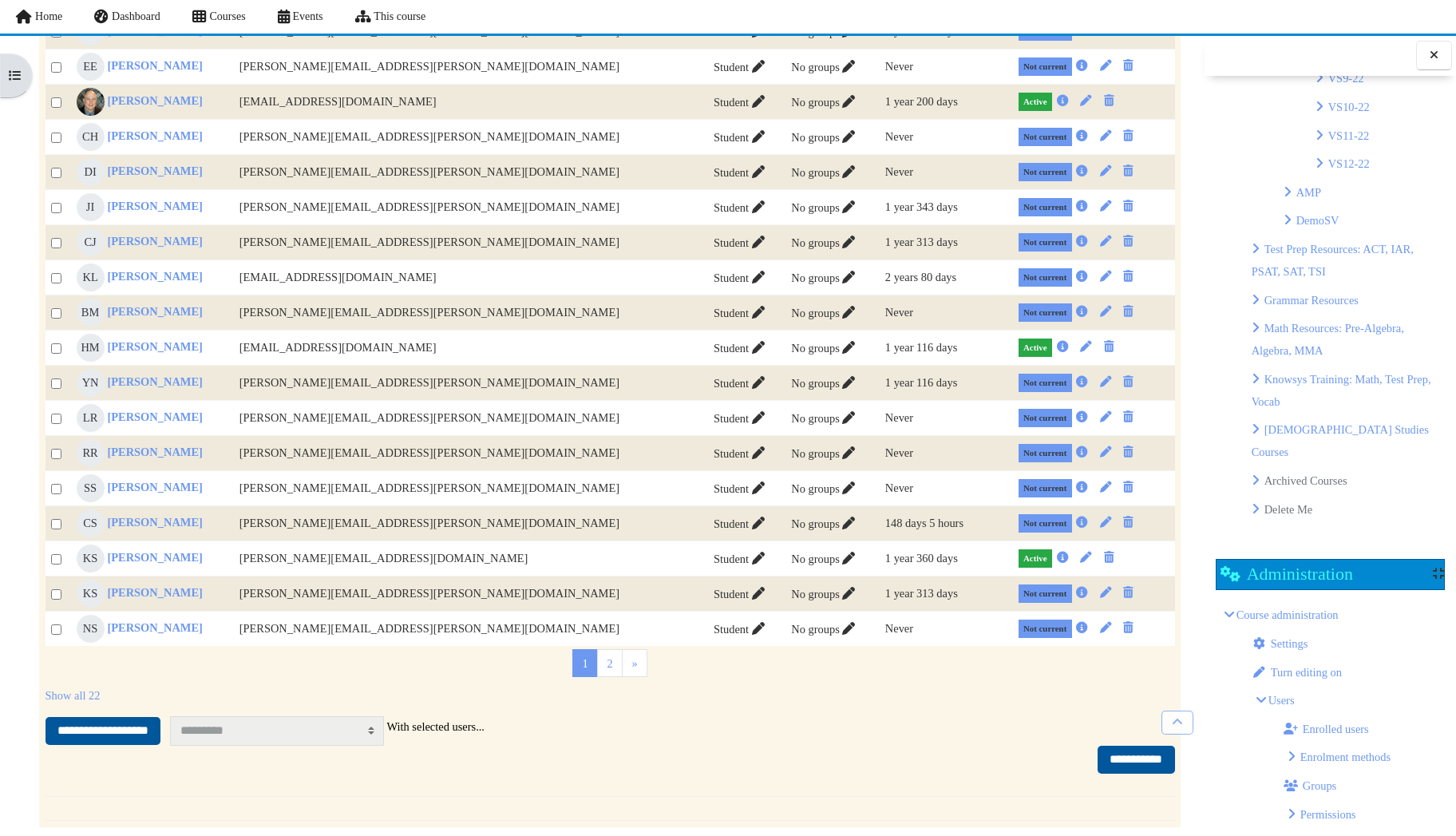
click at [1326, 170] on p "VS12-22" at bounding box center [1378, 163] width 126 height 23
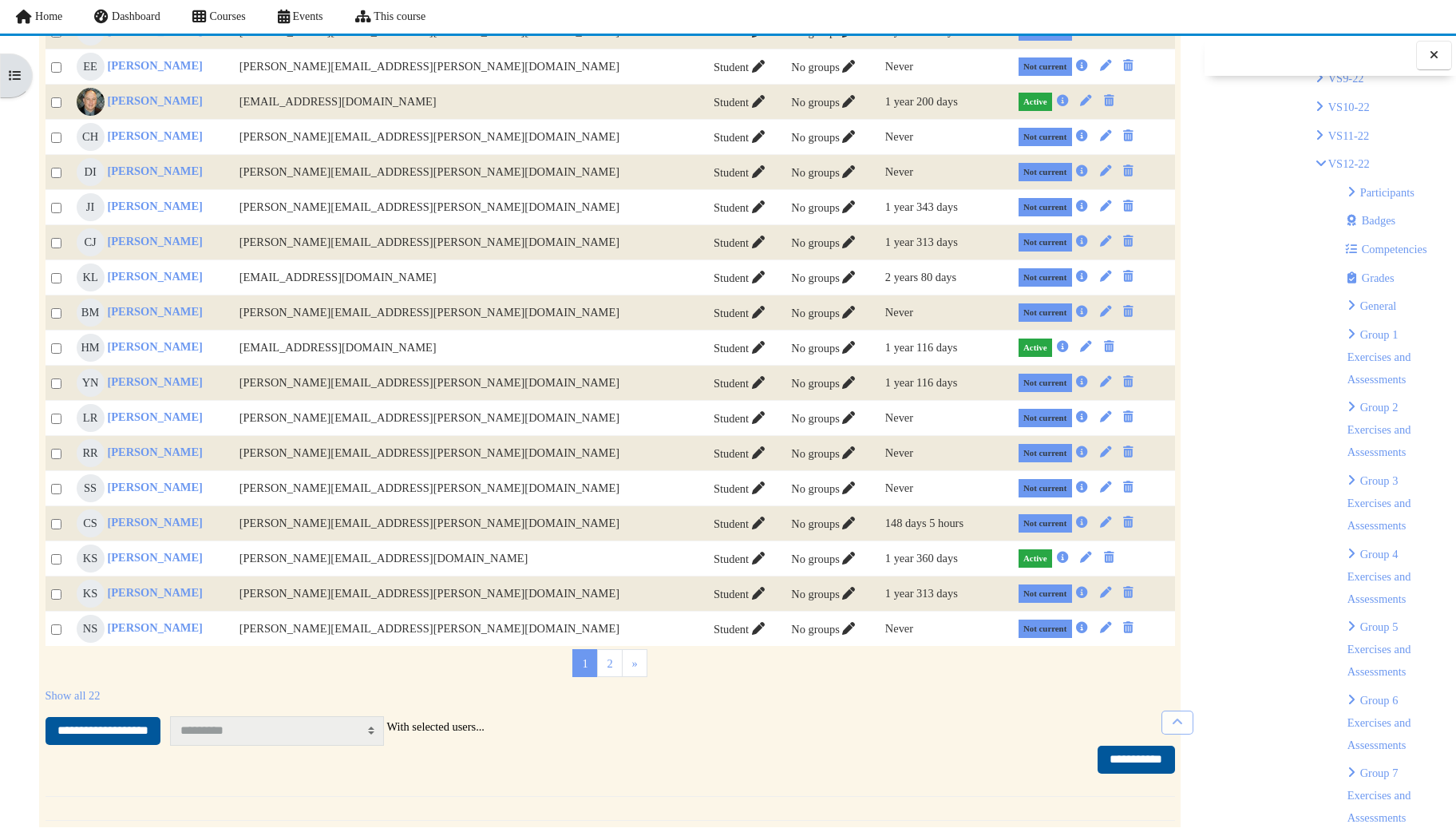
click at [1400, 188] on span "Participants" at bounding box center [1388, 192] width 54 height 13
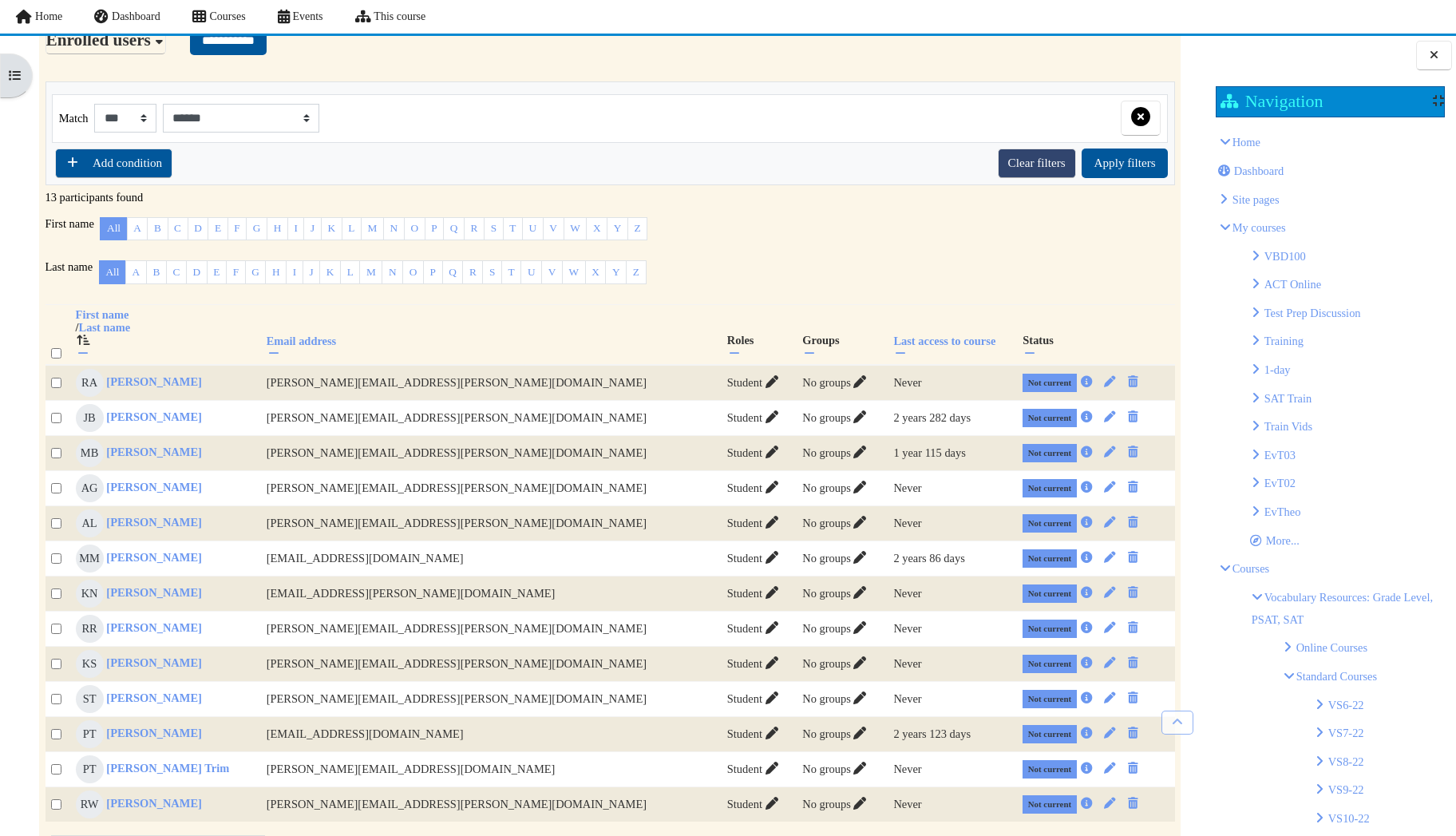
scroll to position [138, 0]
